Goal: Task Accomplishment & Management: Manage account settings

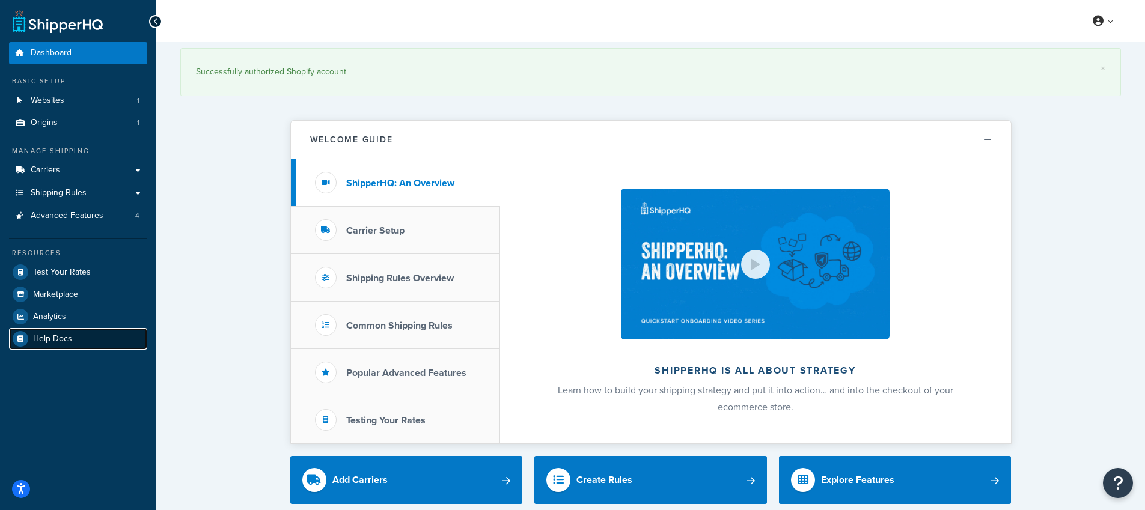
click at [55, 335] on span "Help Docs" at bounding box center [52, 339] width 39 height 10
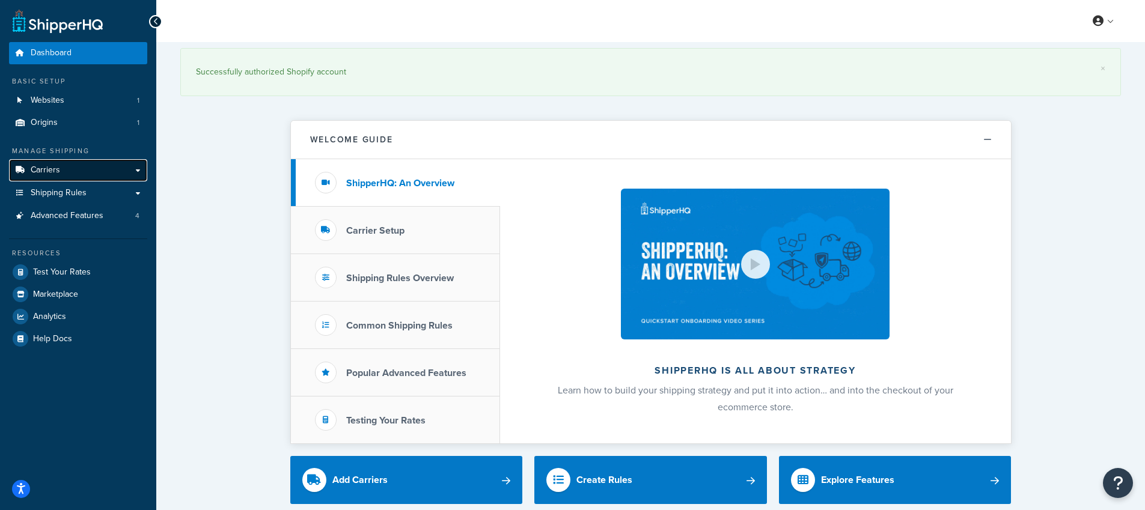
click at [75, 180] on link "Carriers" at bounding box center [78, 170] width 138 height 22
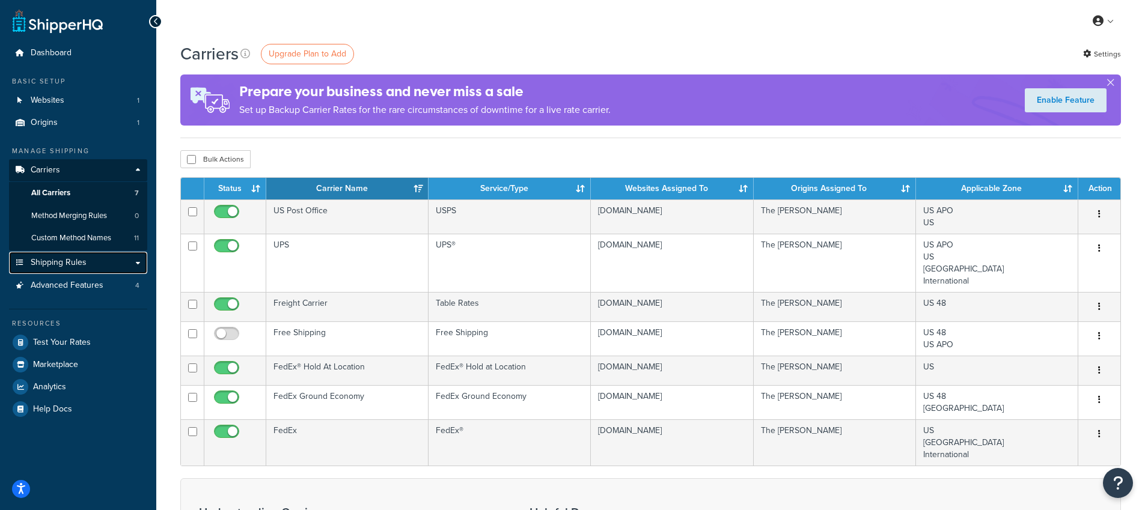
click at [104, 257] on link "Shipping Rules" at bounding box center [78, 263] width 138 height 22
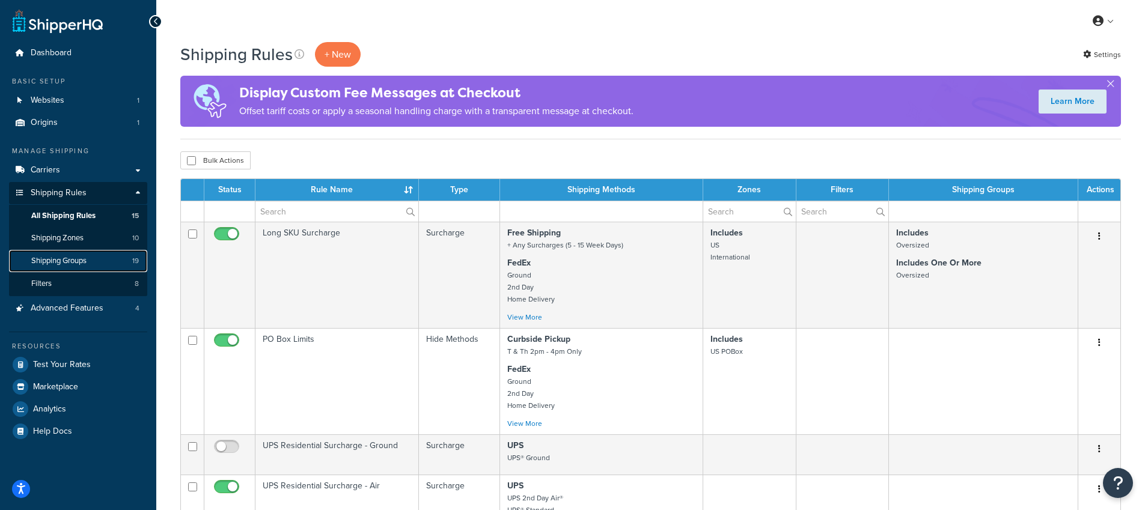
click at [101, 258] on link "Shipping Groups 19" at bounding box center [78, 261] width 138 height 22
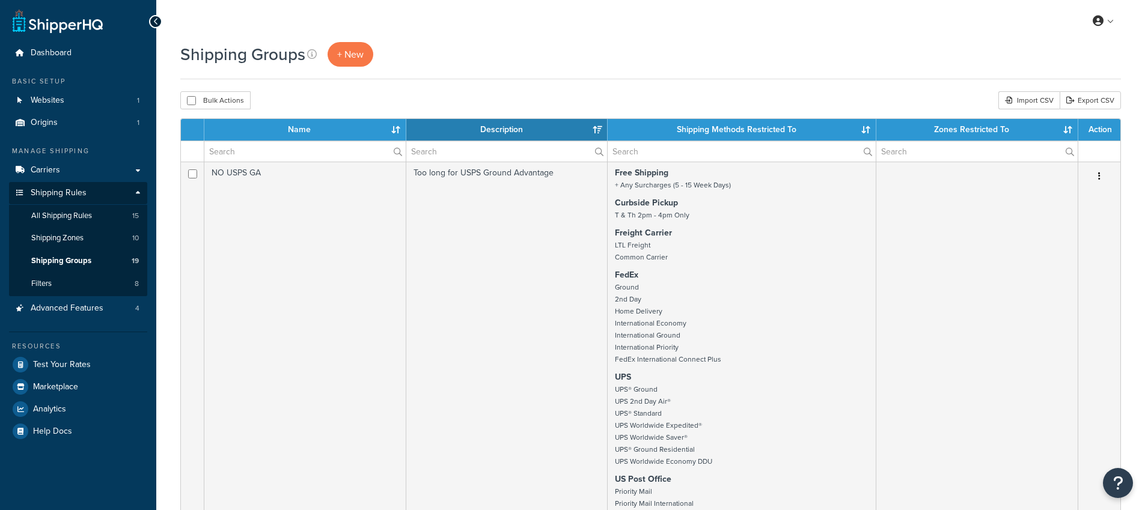
select select "15"
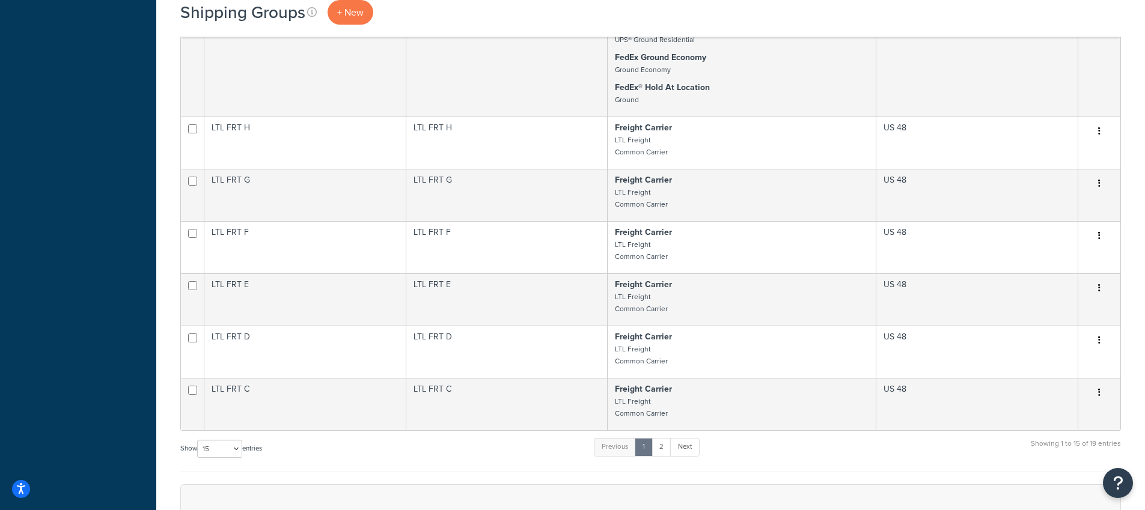
scroll to position [1796, 0]
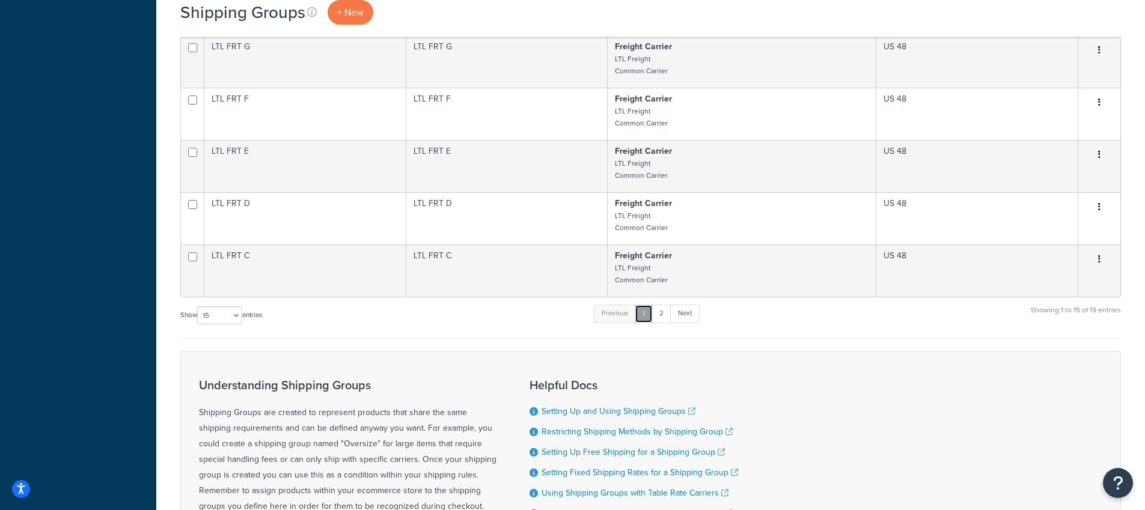
click at [653, 320] on link "1" at bounding box center [644, 314] width 18 height 18
click at [657, 318] on link "2" at bounding box center [661, 314] width 20 height 18
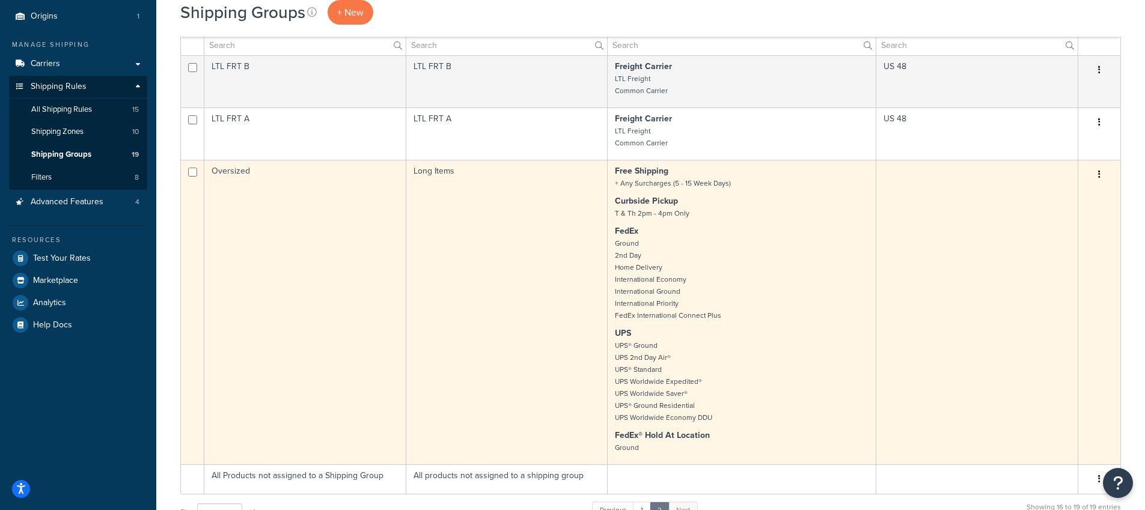
scroll to position [0, 0]
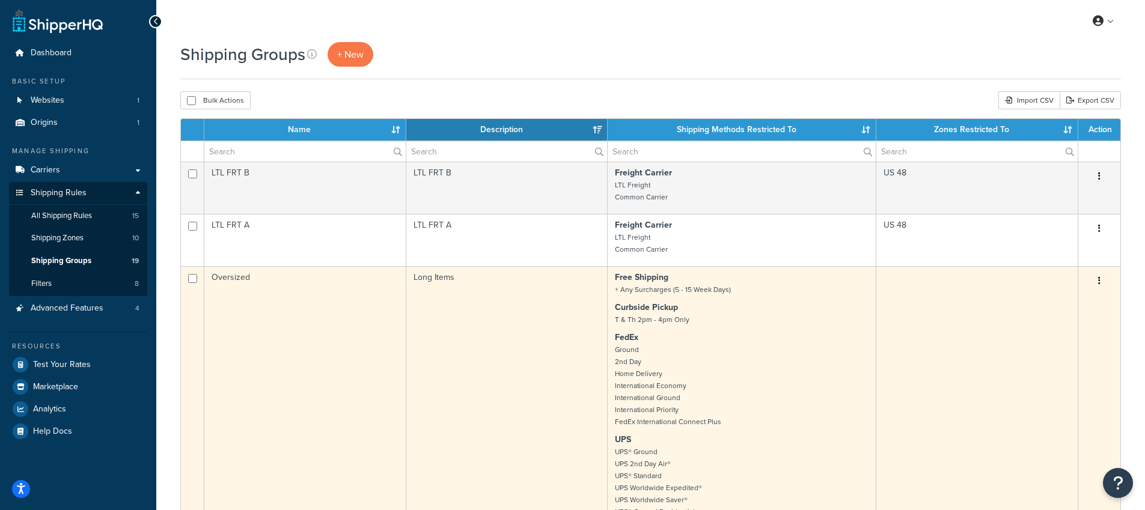
click at [1107, 275] on button "button" at bounding box center [1099, 281] width 17 height 19
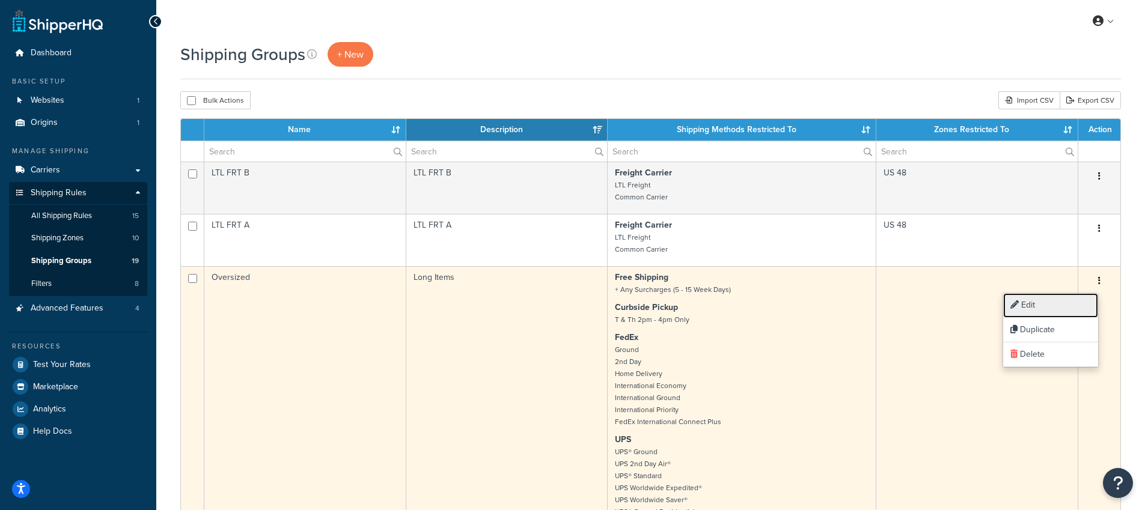
click at [1023, 310] on link "Edit" at bounding box center [1050, 305] width 95 height 25
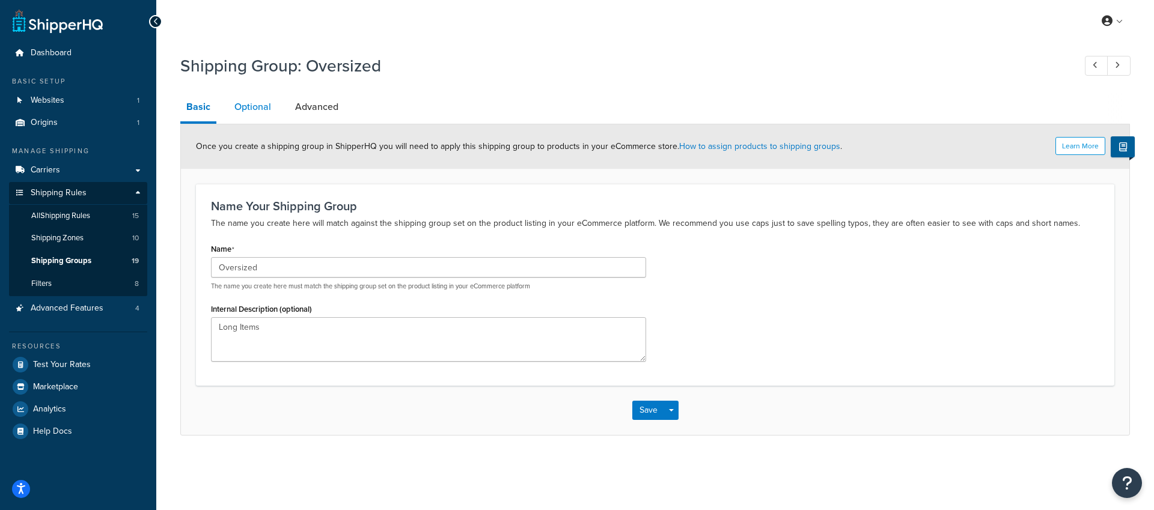
click at [242, 108] on link "Optional" at bounding box center [252, 107] width 49 height 29
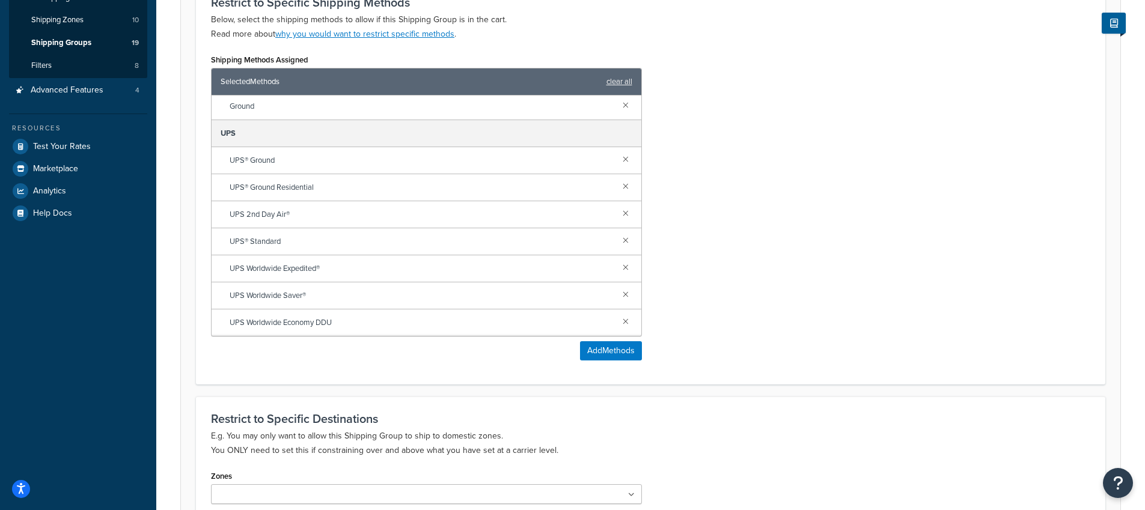
scroll to position [269, 0]
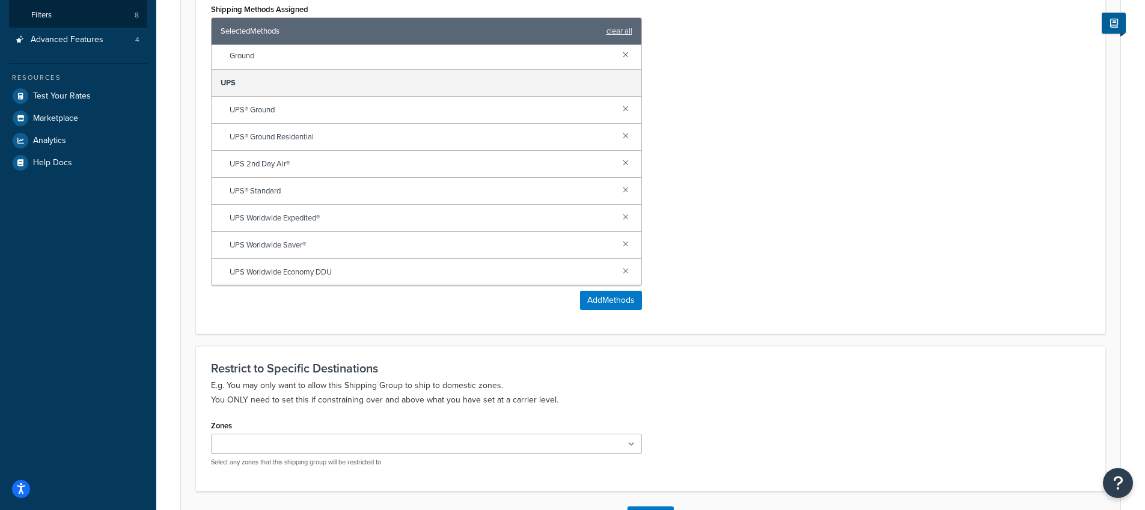
click at [489, 450] on ul at bounding box center [426, 444] width 431 height 20
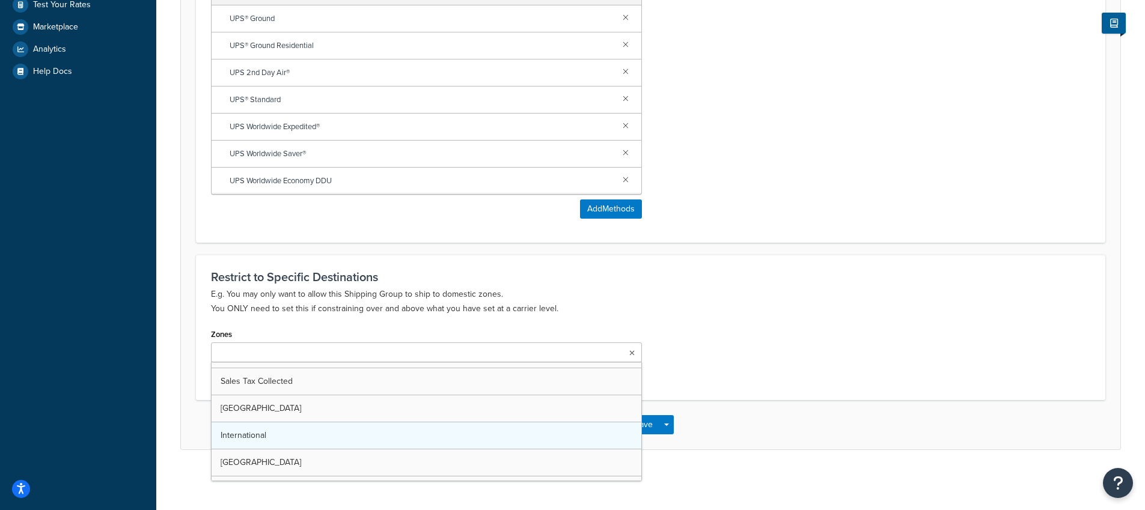
scroll to position [151, 0]
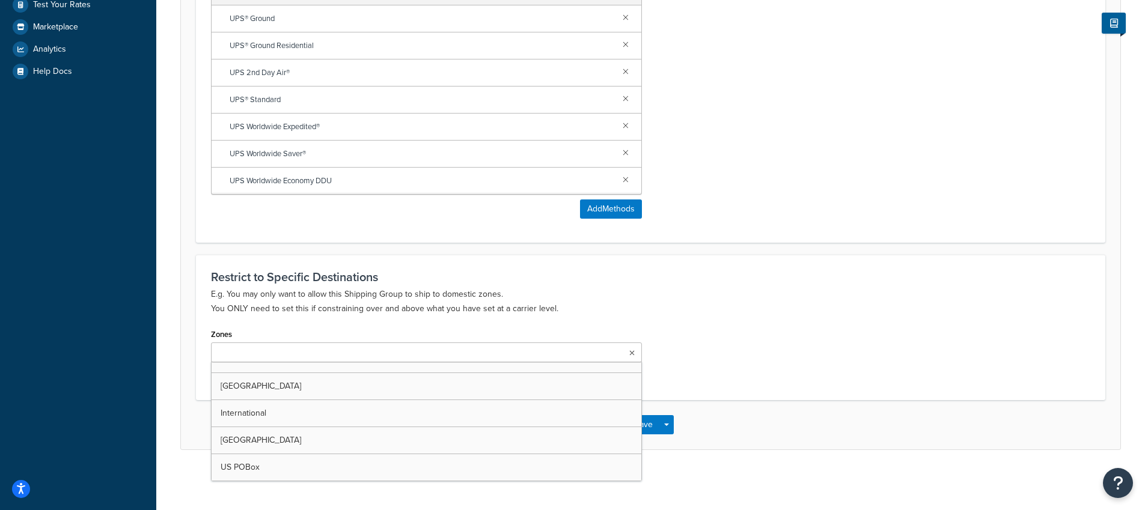
click at [767, 275] on h3 "Restrict to Specific Destinations" at bounding box center [650, 276] width 879 height 13
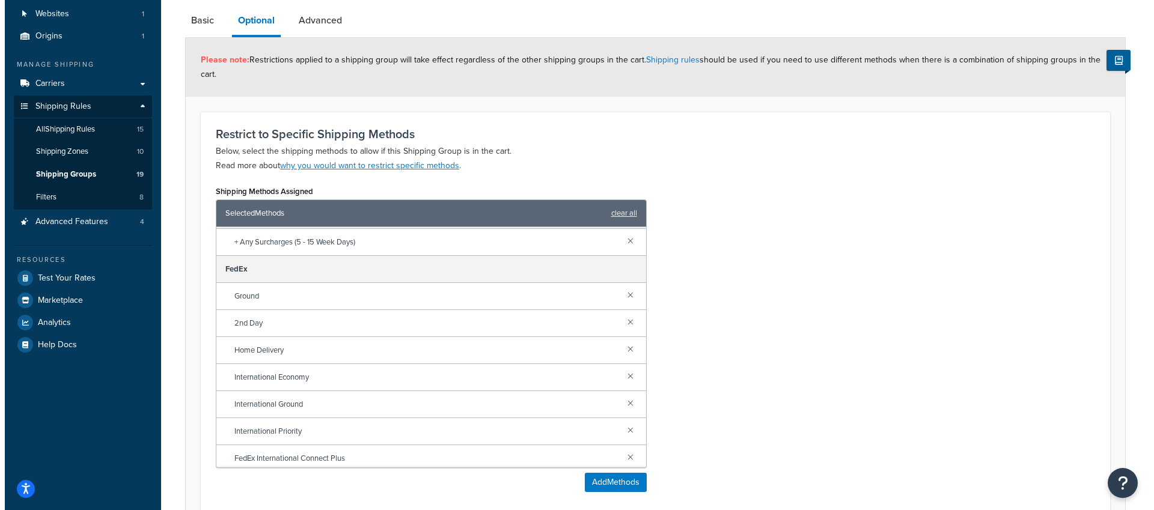
scroll to position [0, 0]
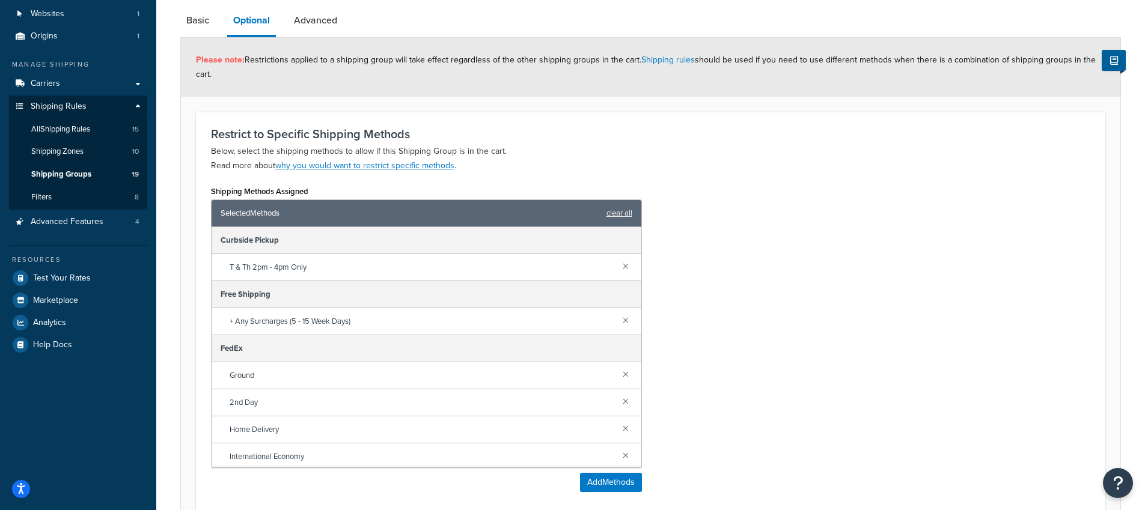
click at [443, 309] on div "+ Any Surcharges (5 - 15 Week Days)" at bounding box center [427, 321] width 430 height 27
click at [617, 481] on button "Add Methods" at bounding box center [611, 482] width 62 height 19
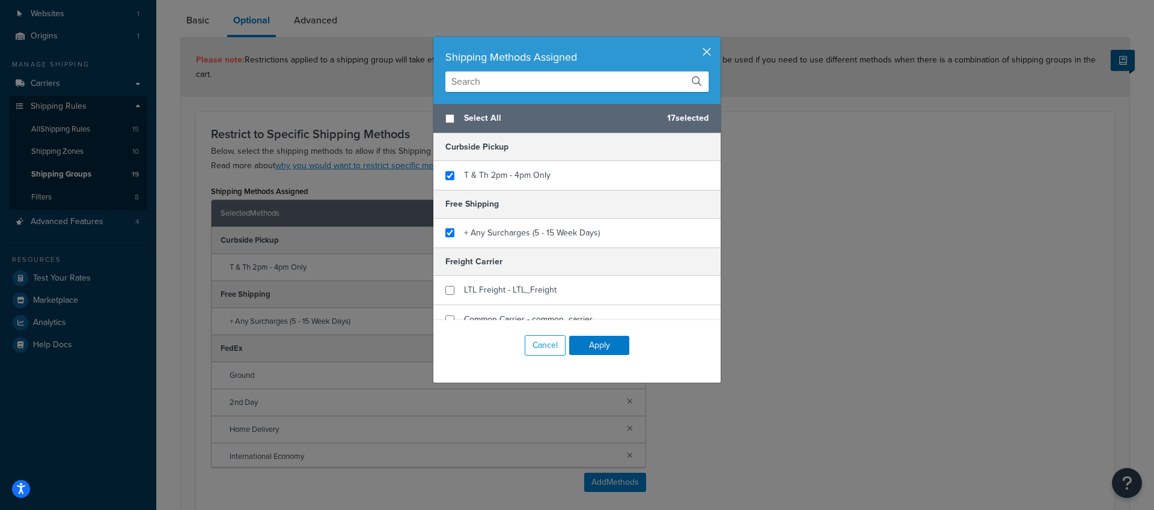
click at [718, 40] on button "button" at bounding box center [719, 38] width 3 height 3
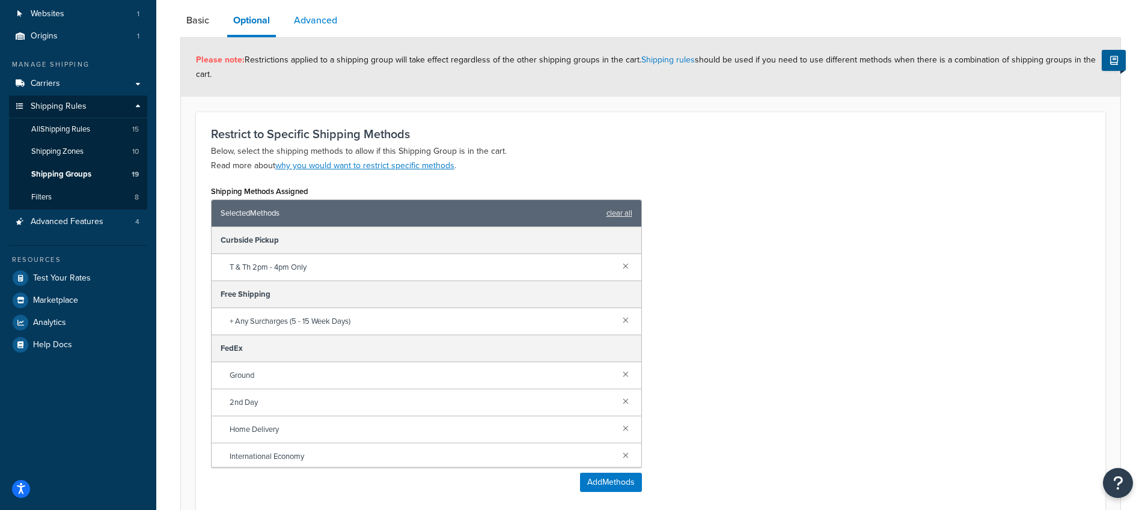
click at [332, 29] on link "Advanced" at bounding box center [315, 20] width 55 height 29
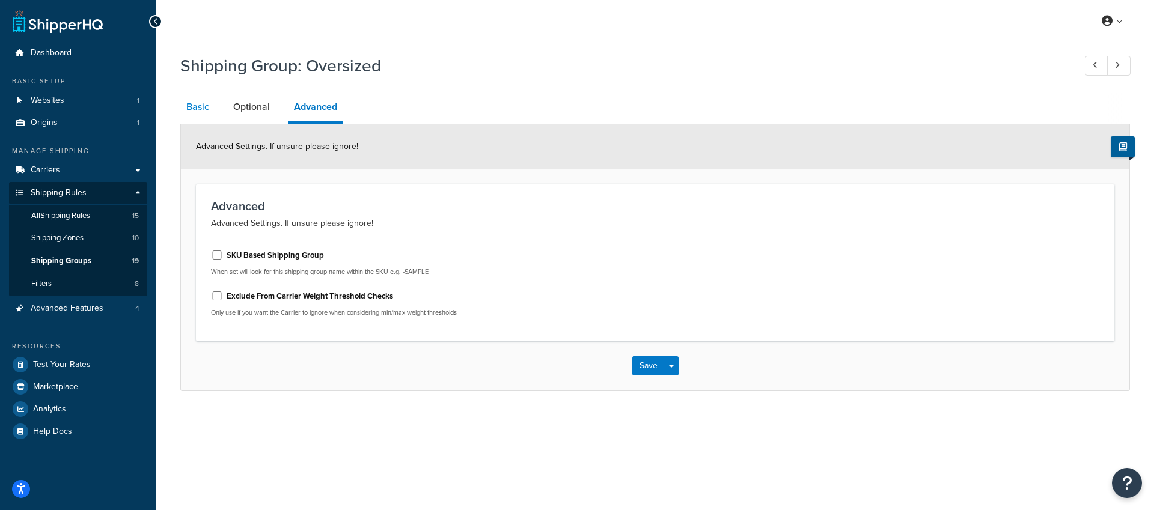
click at [198, 114] on link "Basic" at bounding box center [197, 107] width 35 height 29
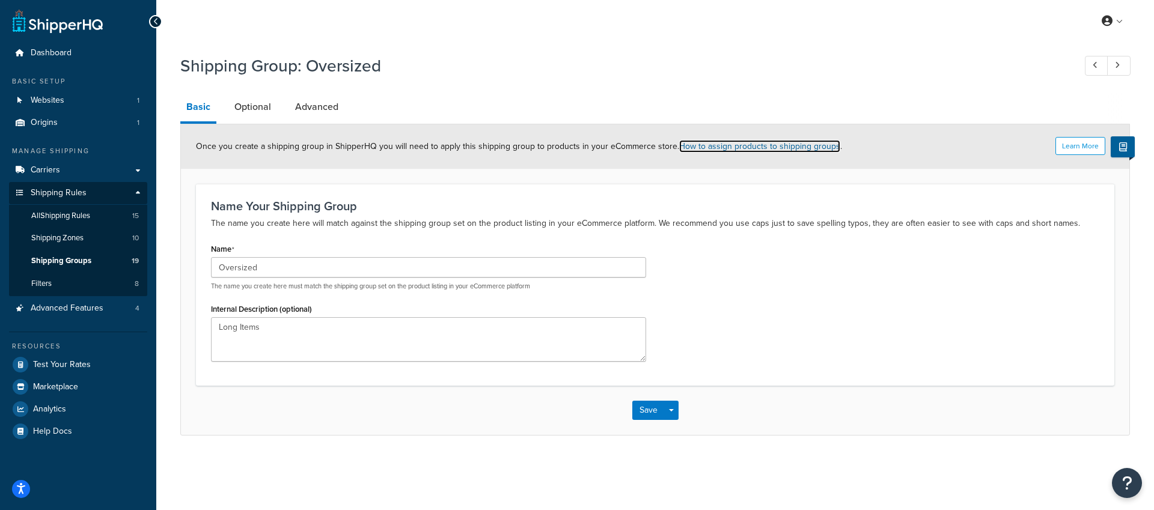
click at [784, 146] on link "How to assign products to shipping groups" at bounding box center [759, 146] width 161 height 13
click at [32, 257] on span "Shipping Groups" at bounding box center [61, 261] width 60 height 10
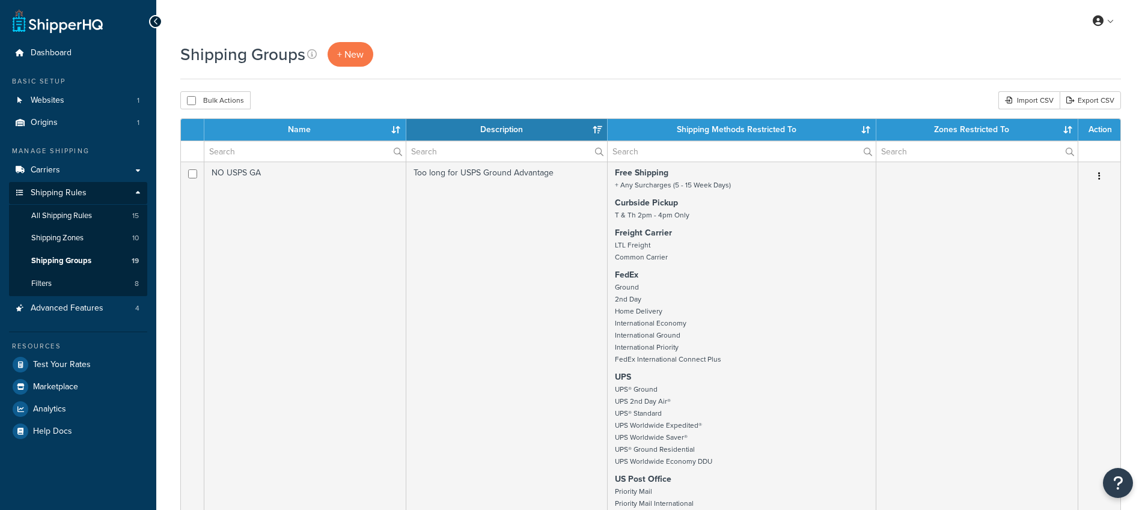
select select "15"
click at [82, 288] on link "Filters 8" at bounding box center [78, 284] width 138 height 22
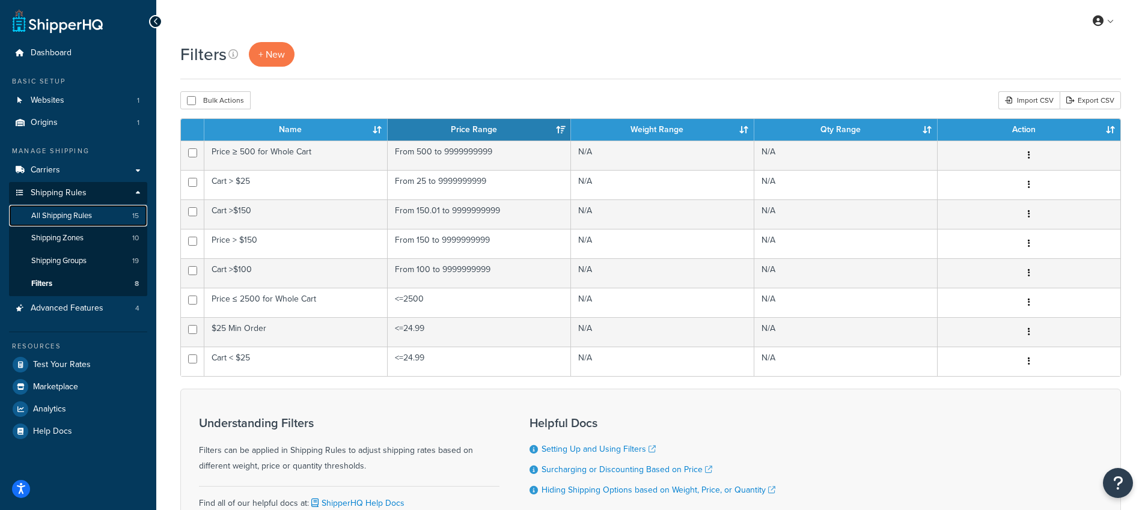
click at [80, 213] on span "All Shipping Rules" at bounding box center [61, 216] width 61 height 10
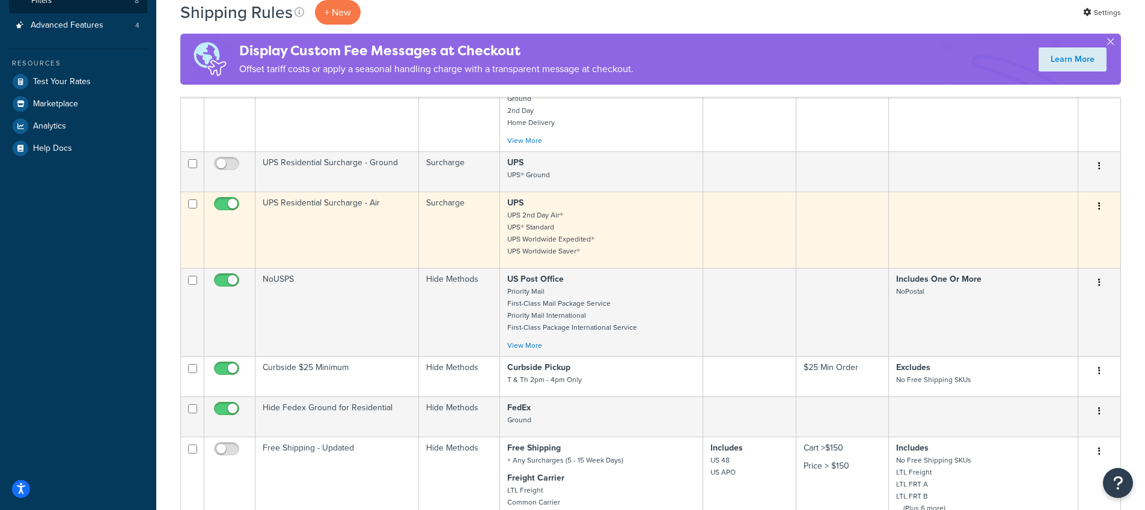
scroll to position [371, 0]
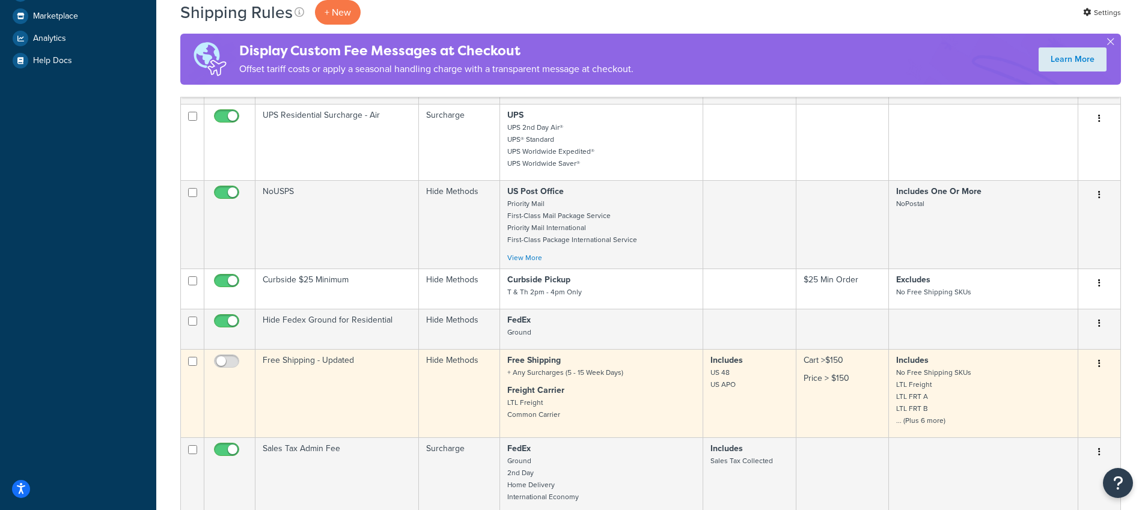
click at [1106, 365] on button "button" at bounding box center [1099, 364] width 17 height 19
click at [1062, 388] on link "Edit" at bounding box center [1059, 386] width 95 height 25
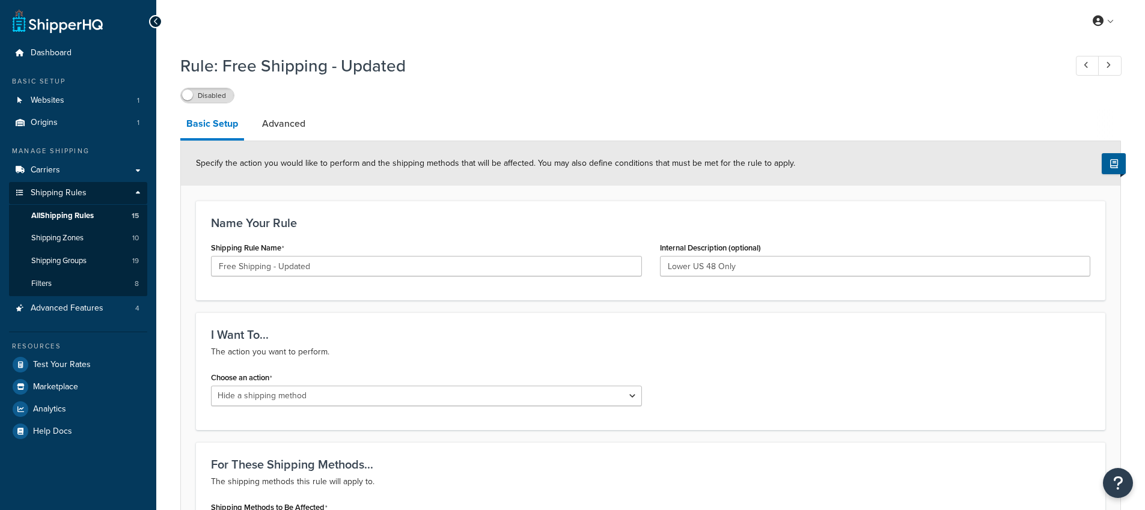
select select "HIDE"
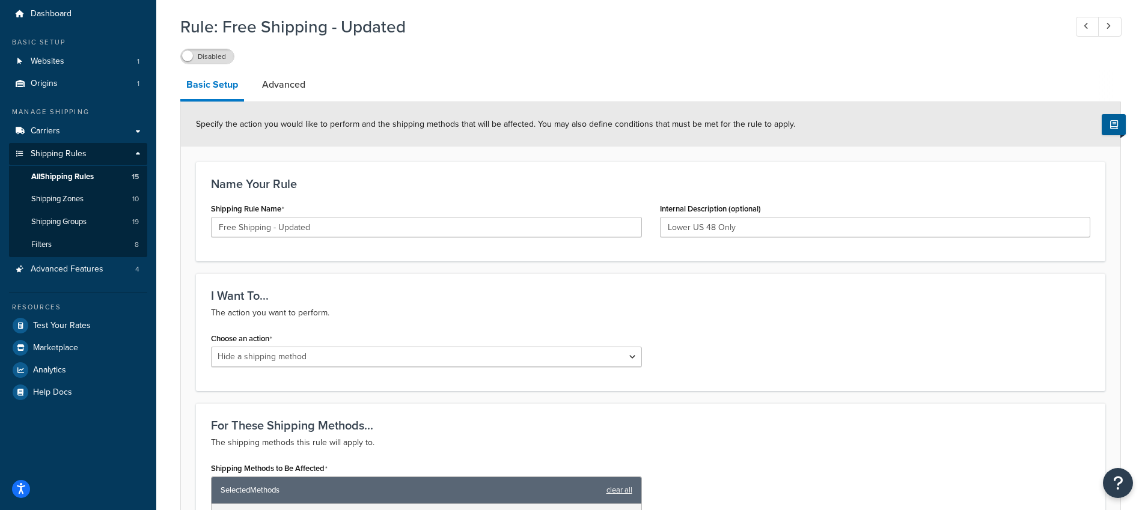
scroll to position [132, 0]
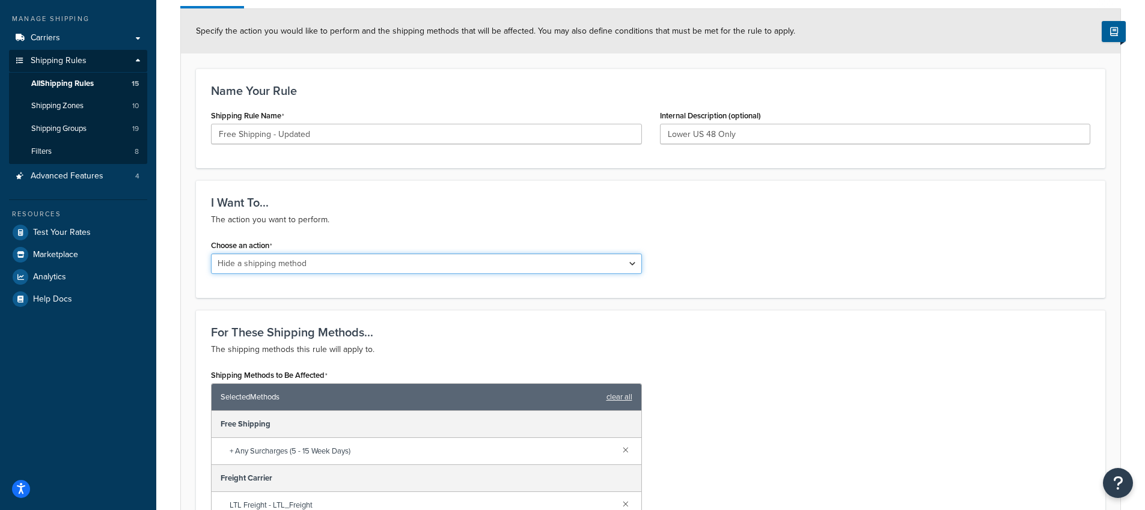
click at [444, 260] on select "Choose an action Override Rates Surcharge or discount rates Hide a shipping met…" at bounding box center [426, 264] width 431 height 20
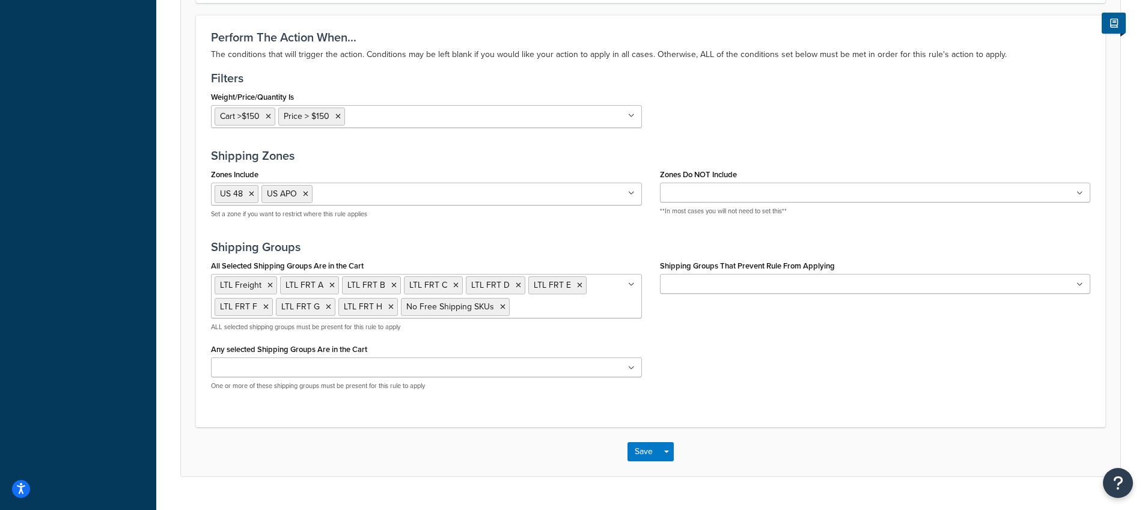
scroll to position [752, 0]
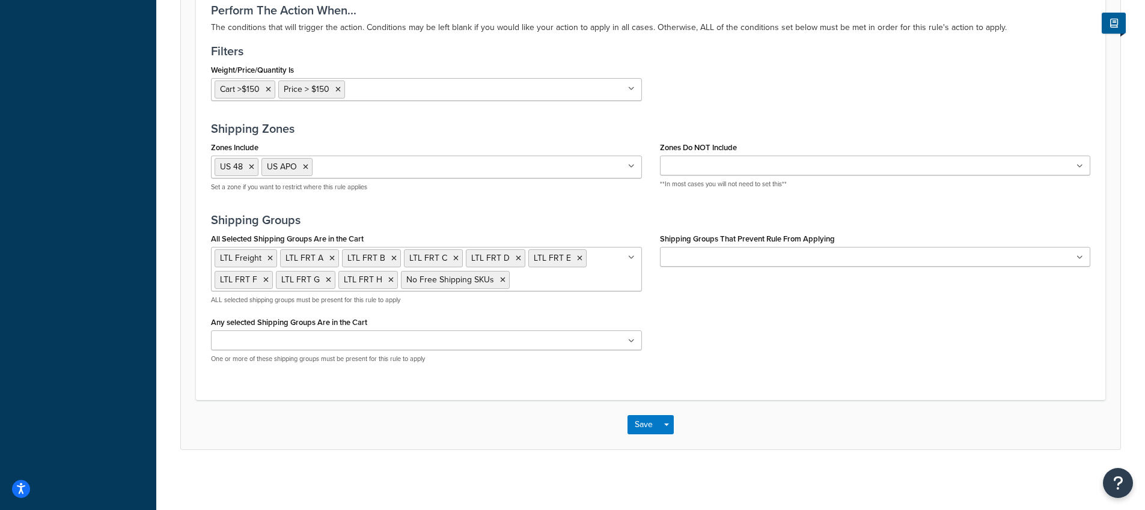
click at [635, 259] on ul "LTL Freight LTL FRT A LTL FRT B LTL FRT C LTL FRT D LTL FRT E LTL FRT F LTL FRT…" at bounding box center [426, 269] width 431 height 44
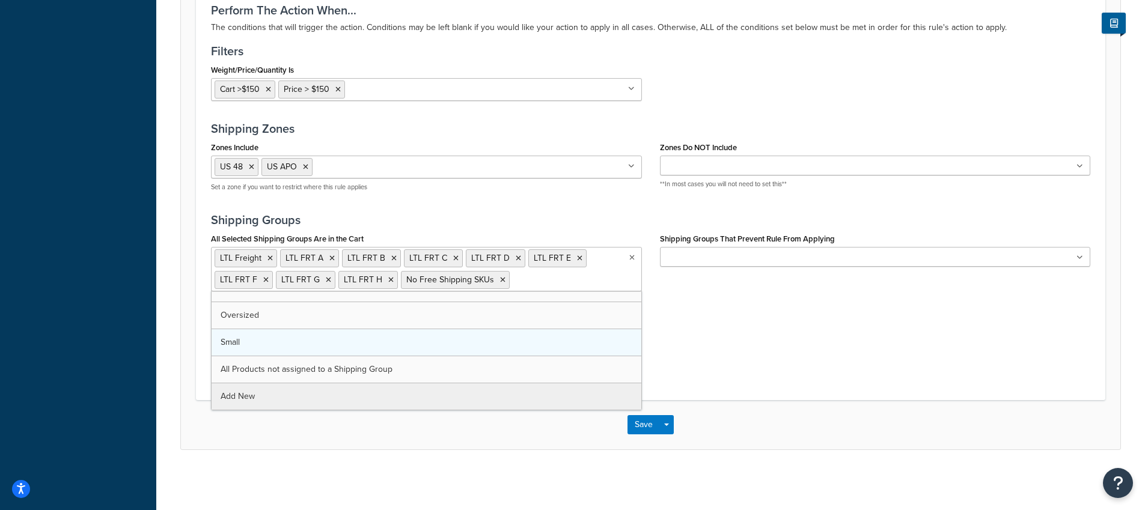
scroll to position [0, 0]
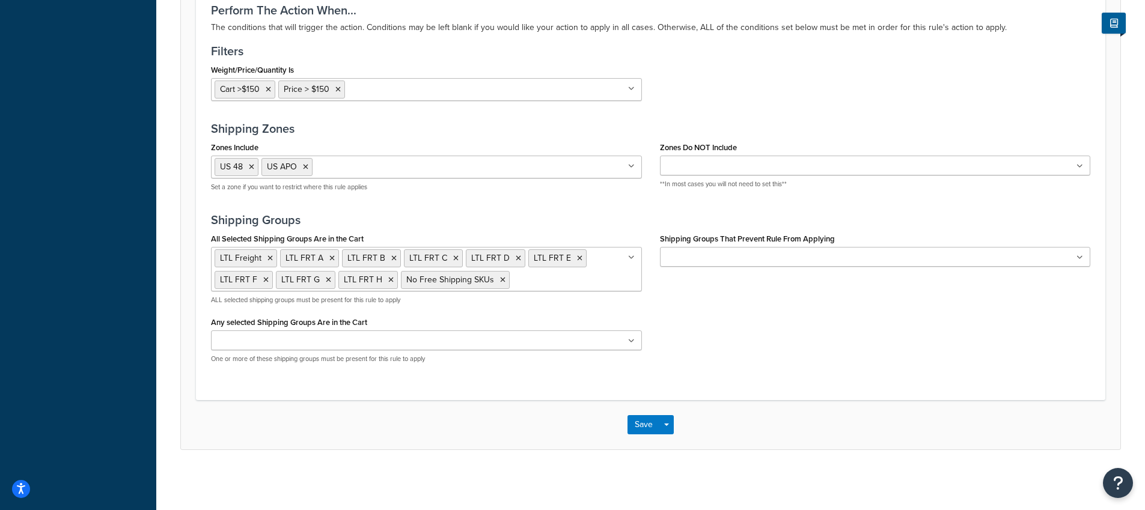
click at [633, 257] on icon at bounding box center [631, 257] width 7 height 7
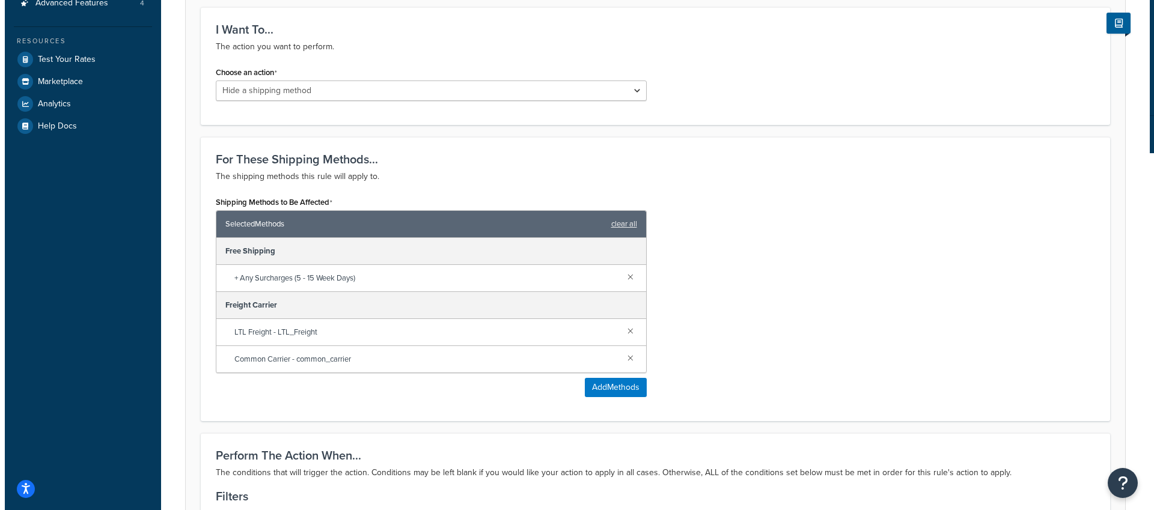
scroll to position [320, 0]
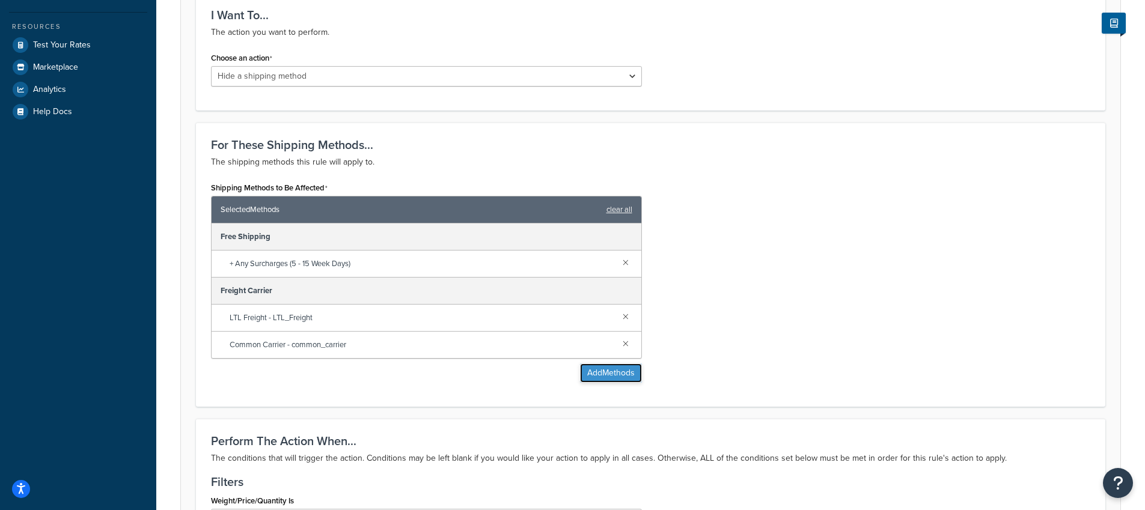
click at [595, 374] on button "Add Methods" at bounding box center [611, 373] width 62 height 19
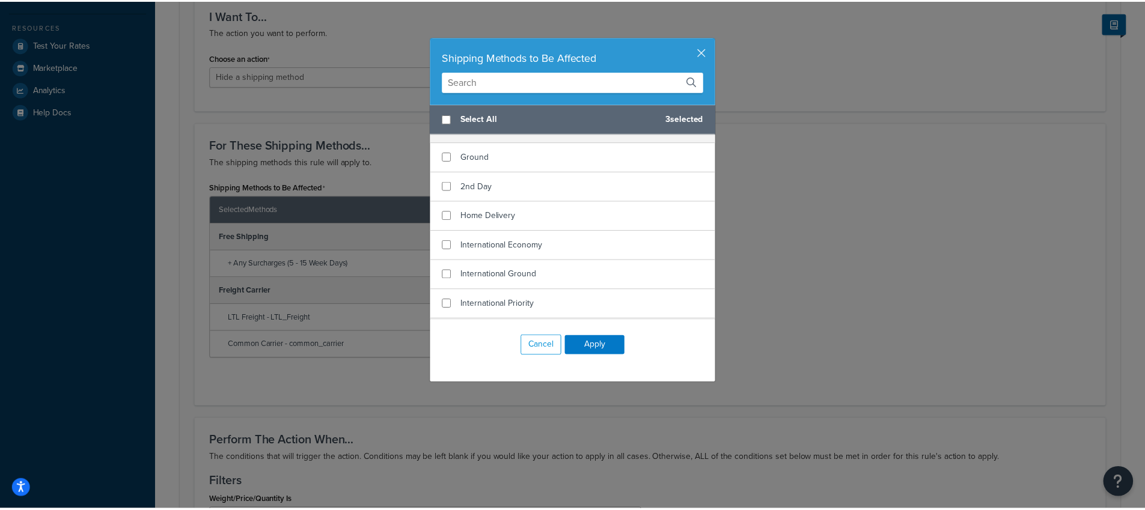
scroll to position [42, 0]
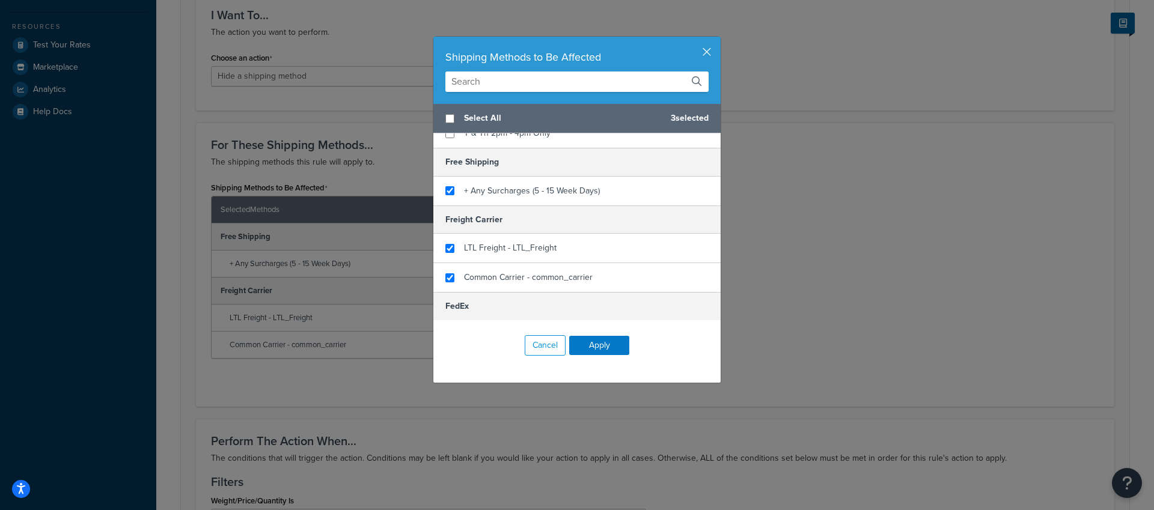
click at [871, 194] on div "Shipping Methods to Be Affected Select All 3 selected Curbside Pickup T & Th 2p…" at bounding box center [577, 255] width 1154 height 510
click at [544, 350] on button "Cancel" at bounding box center [545, 345] width 41 height 20
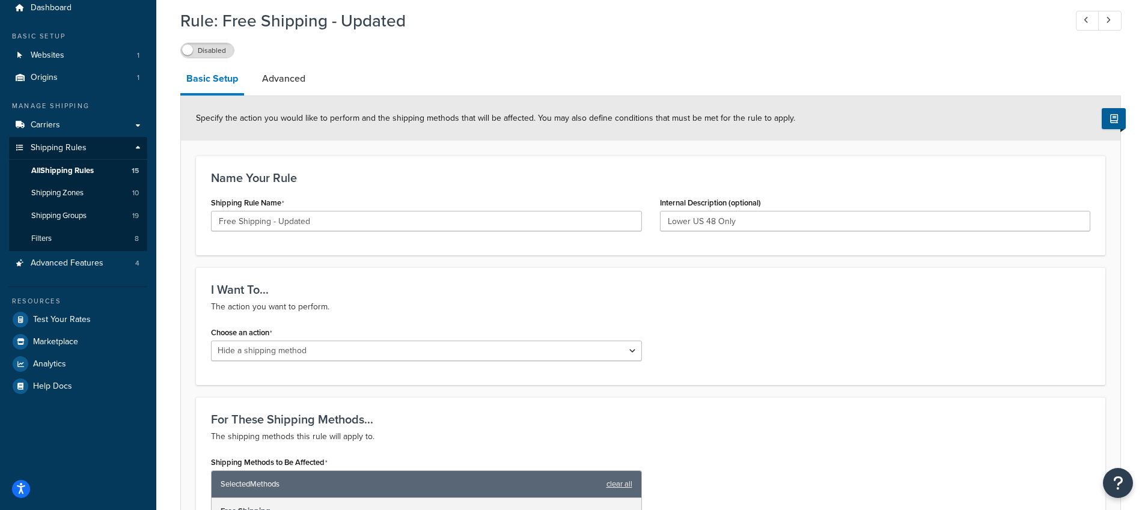
scroll to position [0, 0]
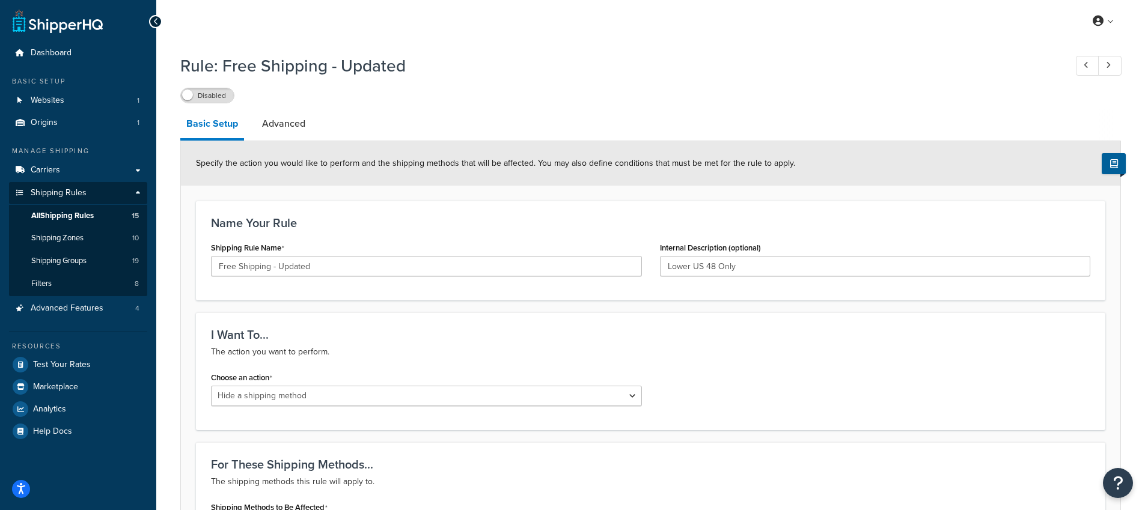
click at [290, 142] on div "Specify the action you would like to perform and the shipping methods that will…" at bounding box center [650, 163] width 939 height 44
click at [288, 136] on link "Advanced" at bounding box center [283, 123] width 55 height 29
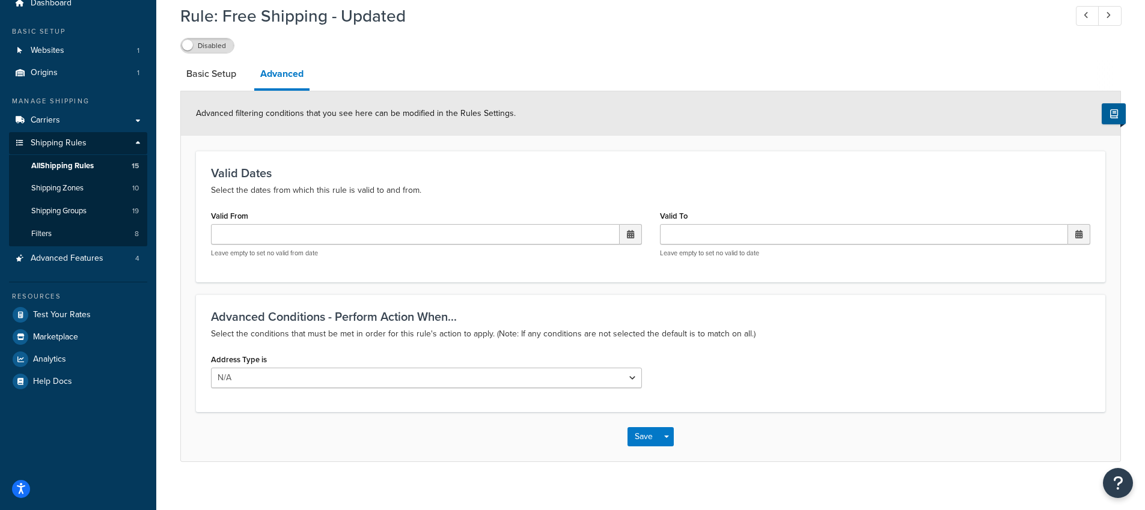
scroll to position [63, 0]
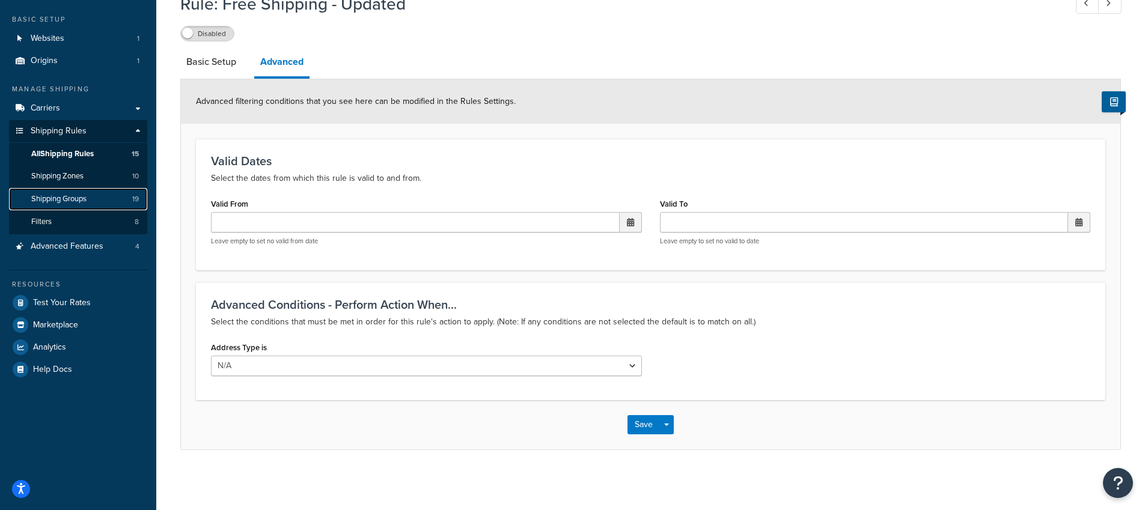
click at [115, 204] on link "Shipping Groups 19" at bounding box center [78, 199] width 138 height 22
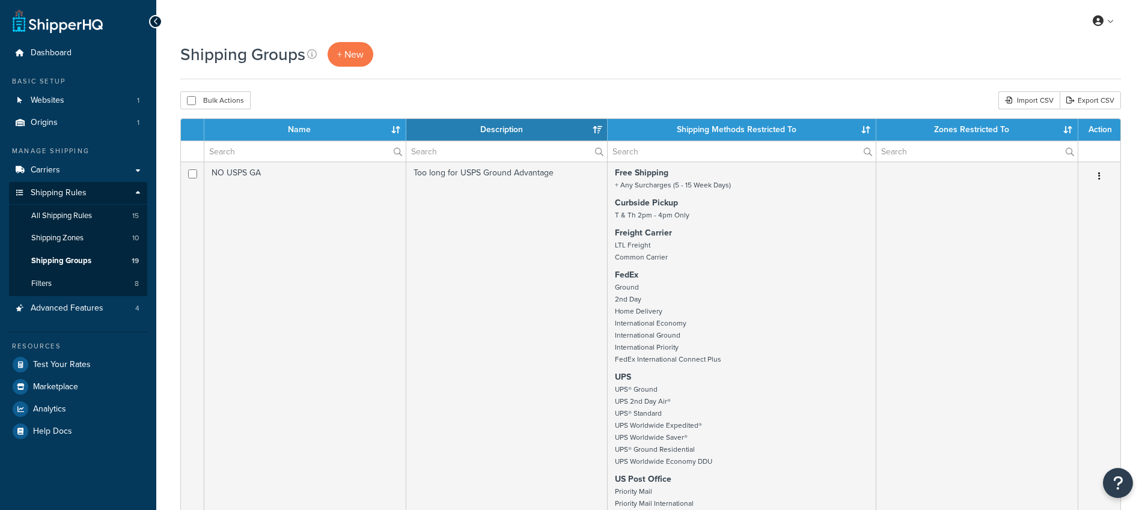
select select "15"
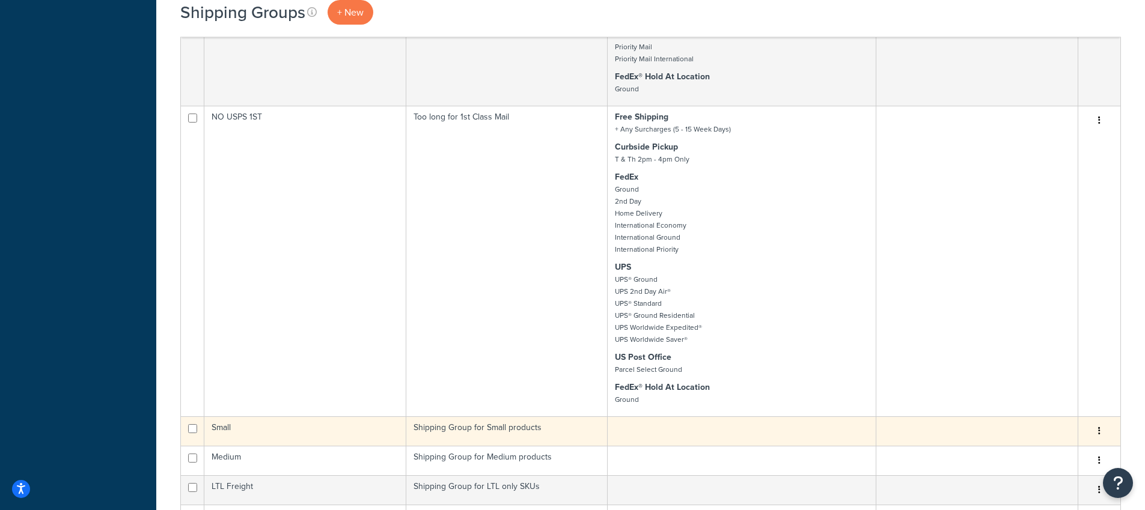
scroll to position [103, 0]
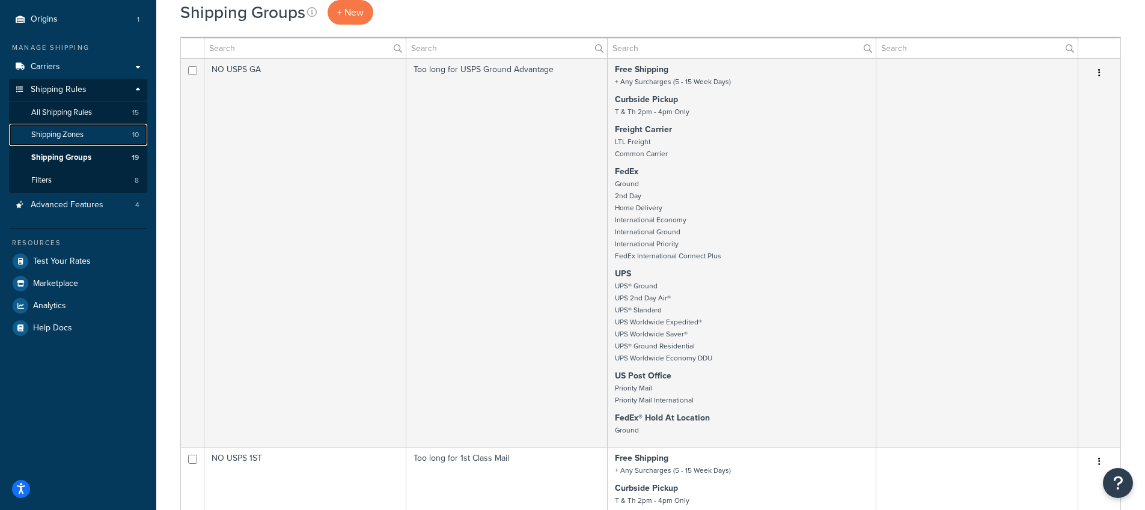
click at [91, 131] on link "Shipping Zones 10" at bounding box center [78, 135] width 138 height 22
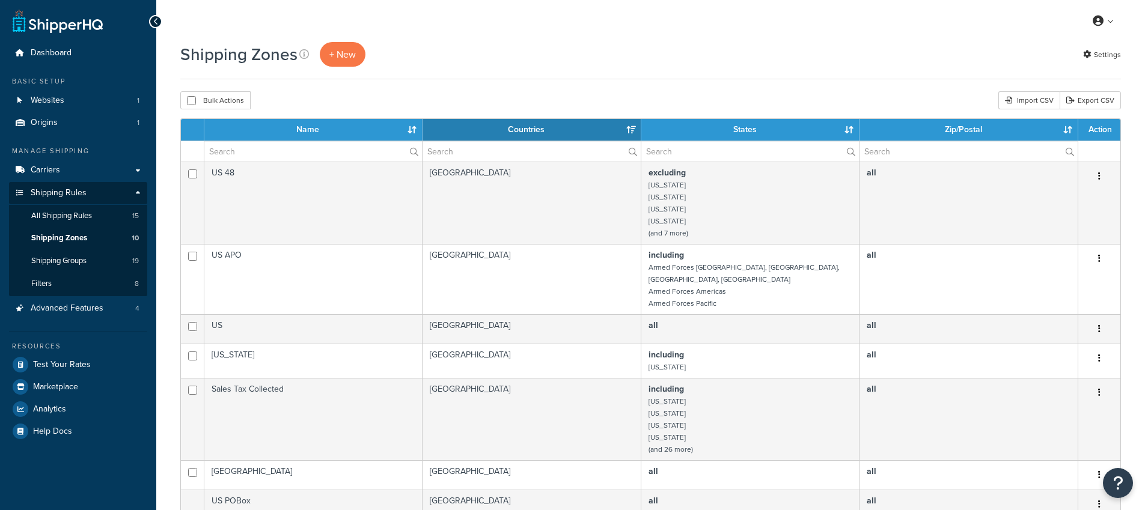
select select "15"
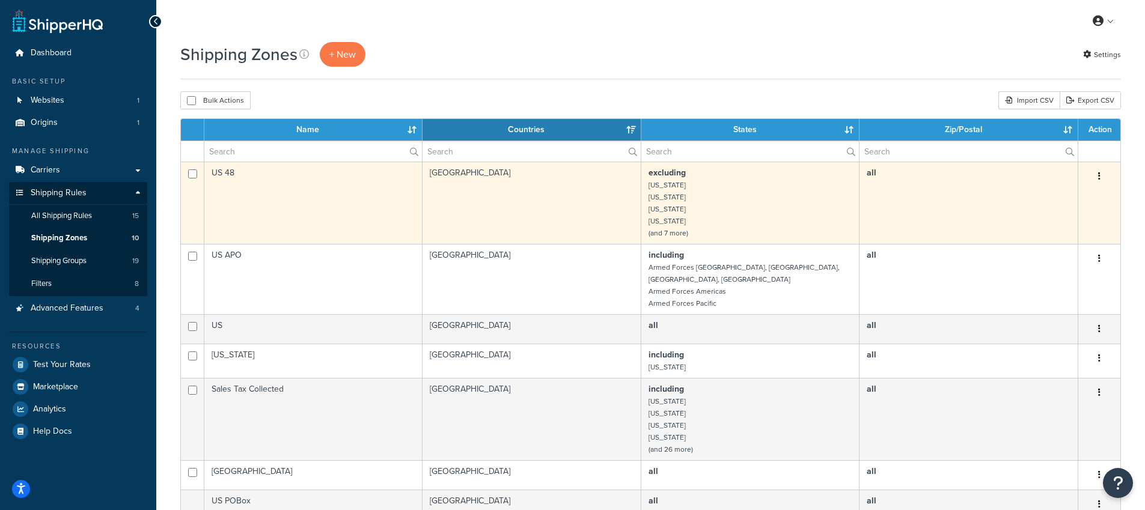
click at [670, 237] on small "(and 7 more)" at bounding box center [668, 233] width 40 height 11
click at [768, 228] on td "excluding Alaska Hawaii American Samoa Guam (and 7 more)" at bounding box center [750, 203] width 218 height 82
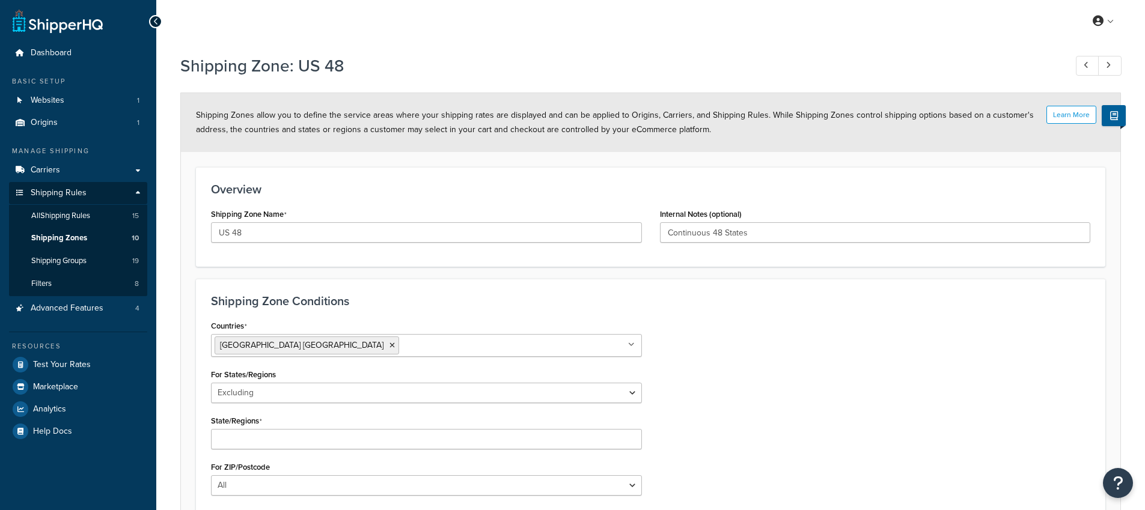
select select "excluding"
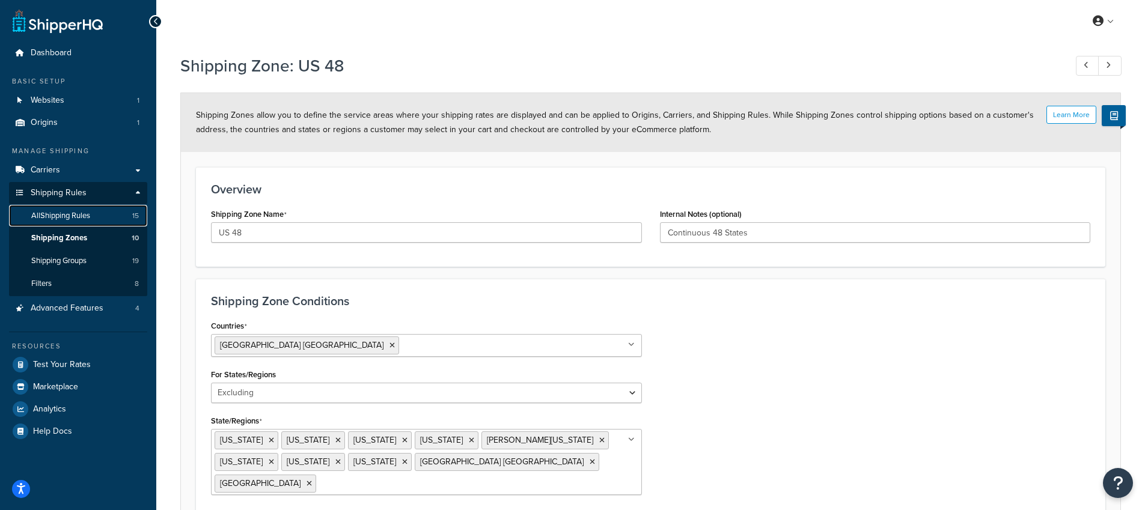
click at [46, 215] on span "All Shipping Rules" at bounding box center [60, 216] width 59 height 10
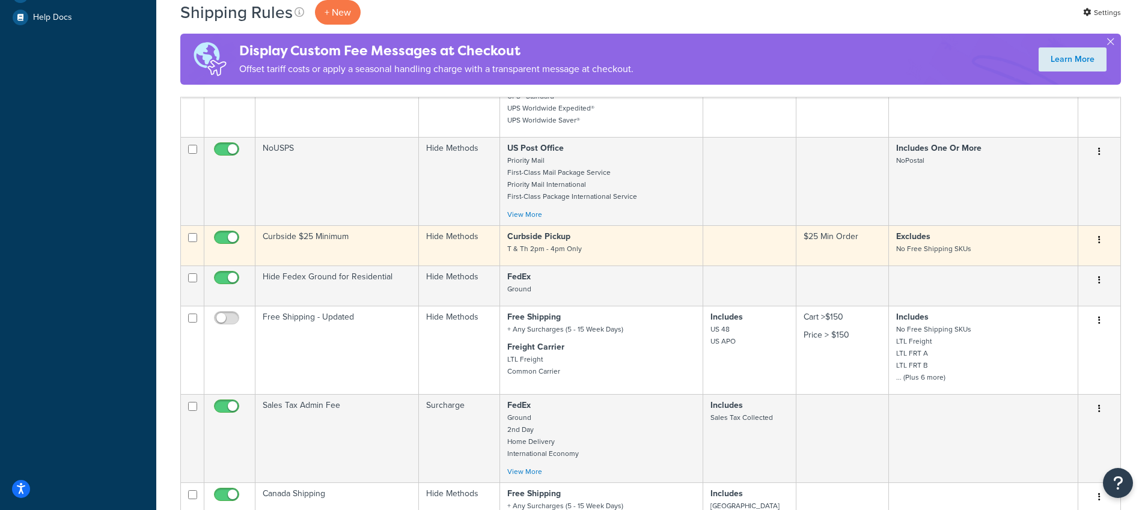
scroll to position [422, 0]
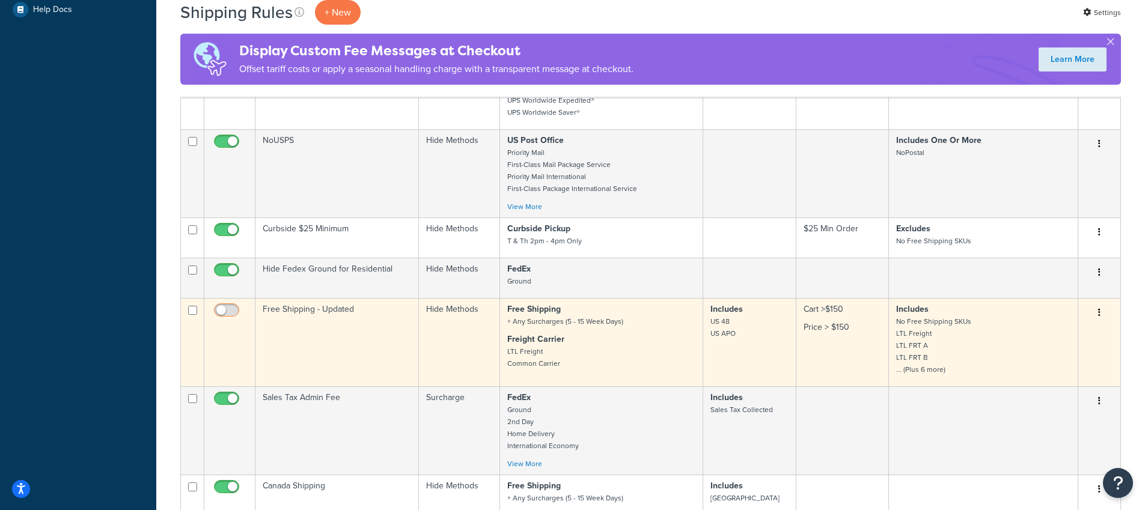
click at [222, 319] on input "checkbox" at bounding box center [228, 313] width 33 height 15
checkbox input "true"
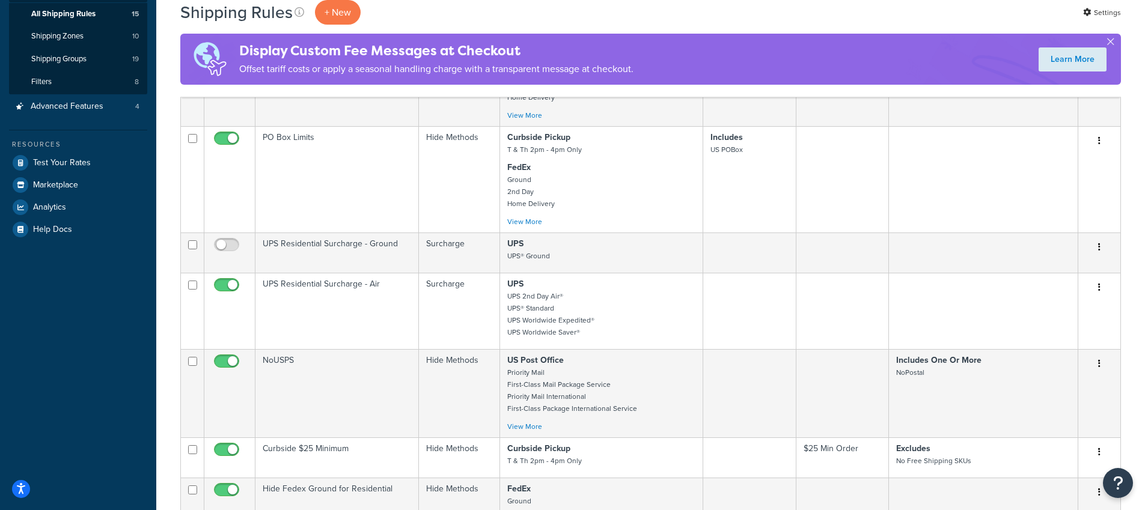
scroll to position [69, 0]
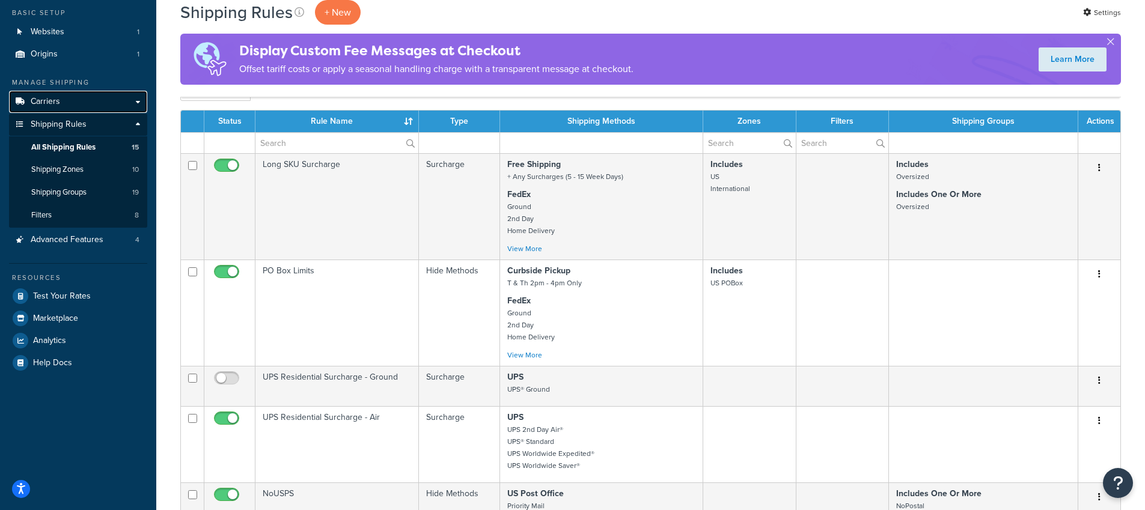
click at [57, 108] on link "Carriers" at bounding box center [78, 102] width 138 height 22
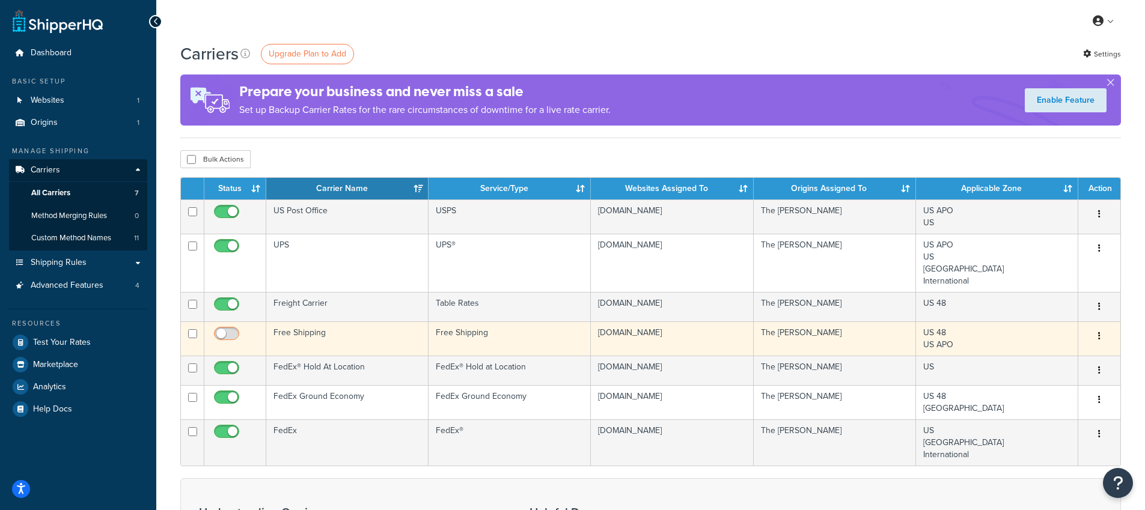
click at [229, 335] on input "checkbox" at bounding box center [228, 336] width 33 height 15
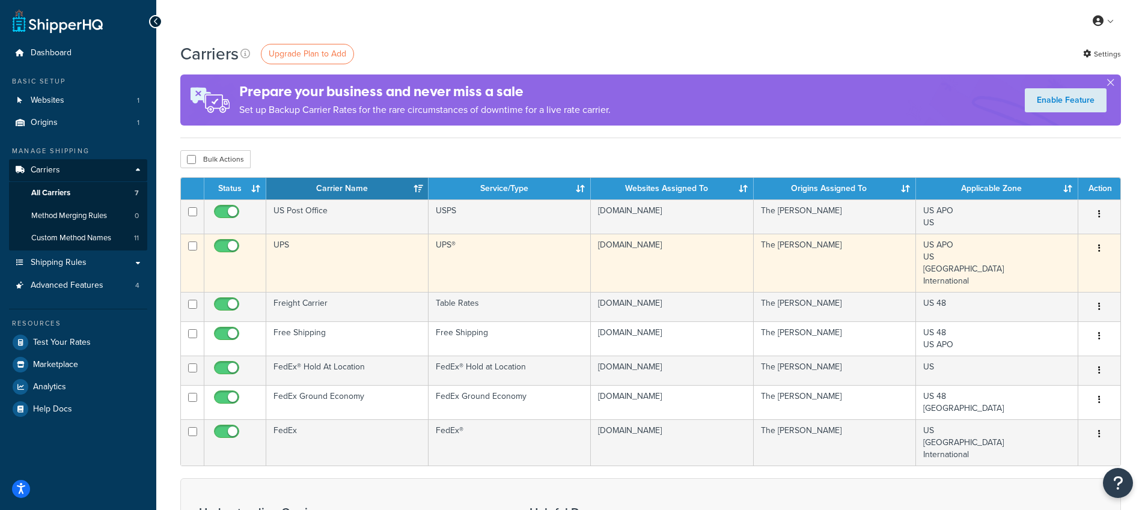
checkbox input "false"
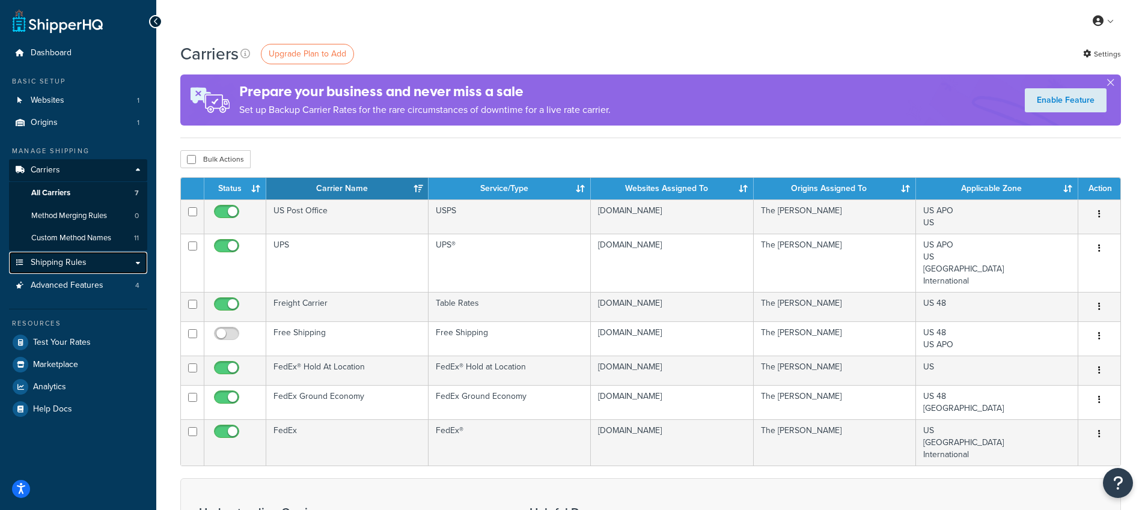
click at [59, 262] on span "Shipping Rules" at bounding box center [59, 263] width 56 height 10
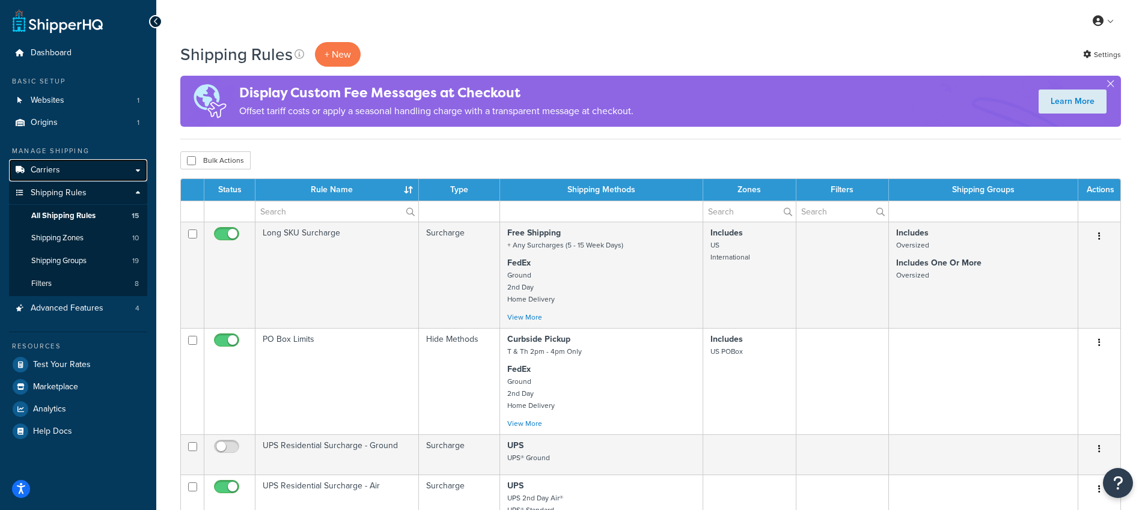
click at [60, 174] on link "Carriers" at bounding box center [78, 170] width 138 height 22
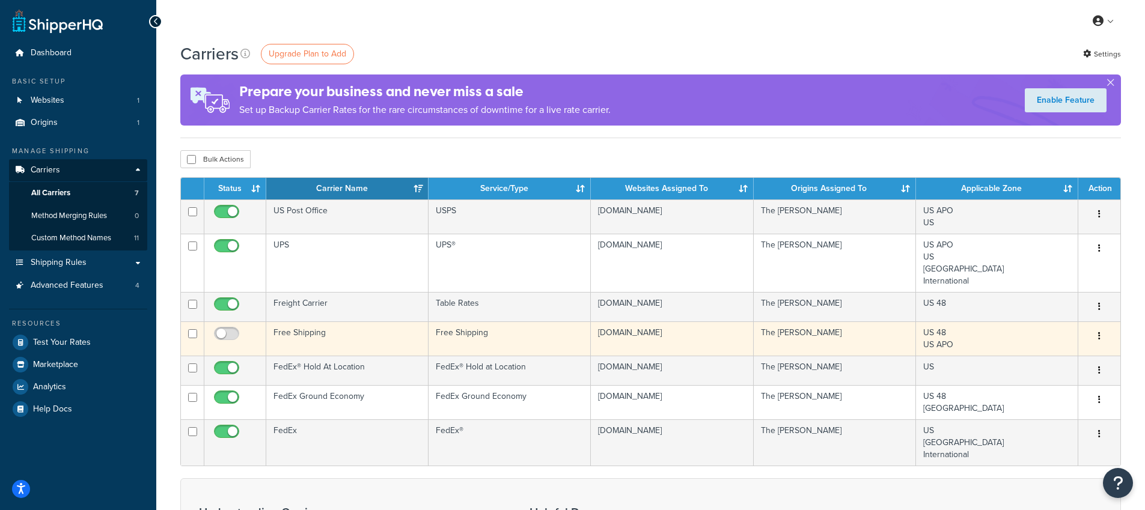
click at [1108, 337] on div "Edit [GEOGRAPHIC_DATA]" at bounding box center [1099, 336] width 28 height 19
click at [1102, 337] on button "button" at bounding box center [1099, 336] width 17 height 19
click at [1040, 365] on link "Edit" at bounding box center [1050, 361] width 95 height 25
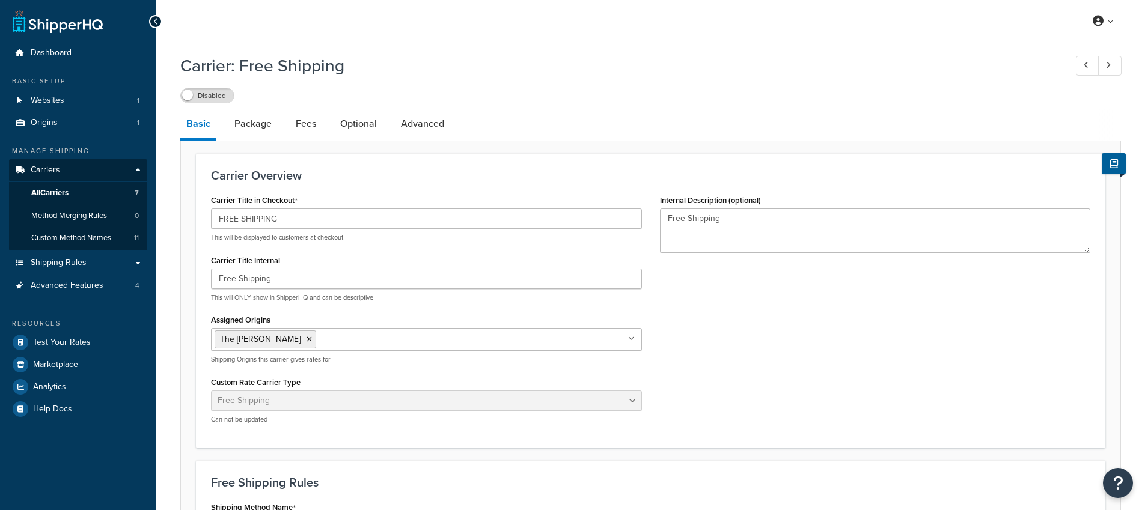
select select "free"
click at [263, 120] on link "Package" at bounding box center [252, 123] width 49 height 29
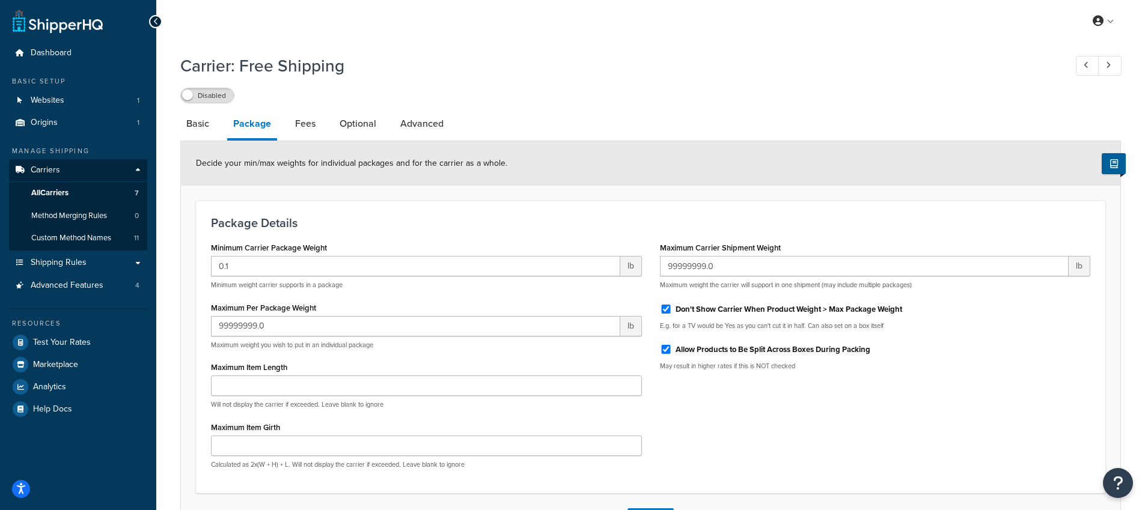
click at [324, 129] on li "Fees" at bounding box center [311, 123] width 44 height 29
click at [312, 125] on link "Fees" at bounding box center [305, 123] width 32 height 29
select select "AFTER"
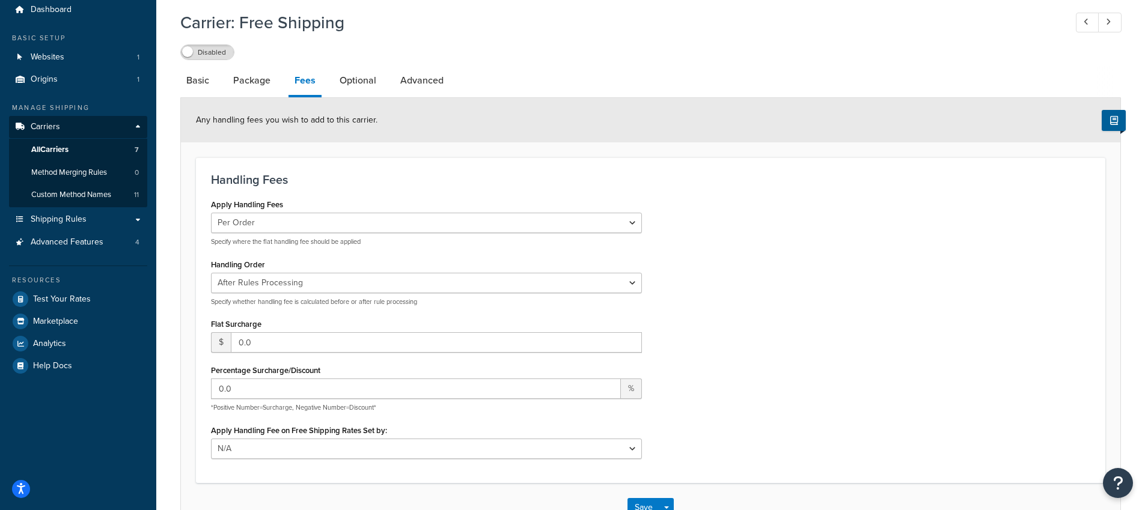
scroll to position [35, 0]
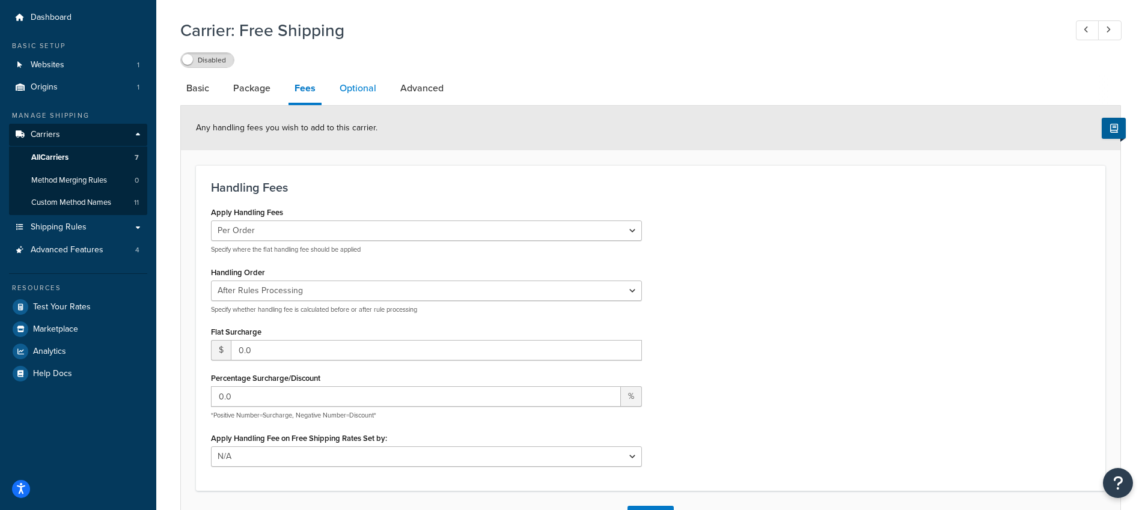
click at [364, 91] on link "Optional" at bounding box center [358, 88] width 49 height 29
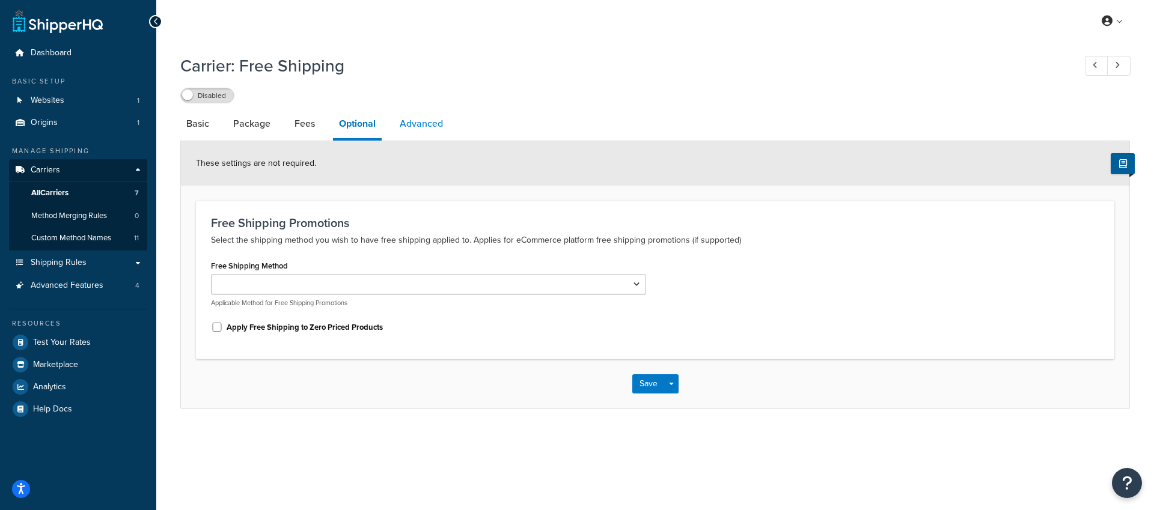
click at [419, 118] on link "Advanced" at bounding box center [421, 123] width 55 height 29
click at [76, 255] on link "Shipping Rules" at bounding box center [78, 263] width 138 height 22
